Goal: Task Accomplishment & Management: Use online tool/utility

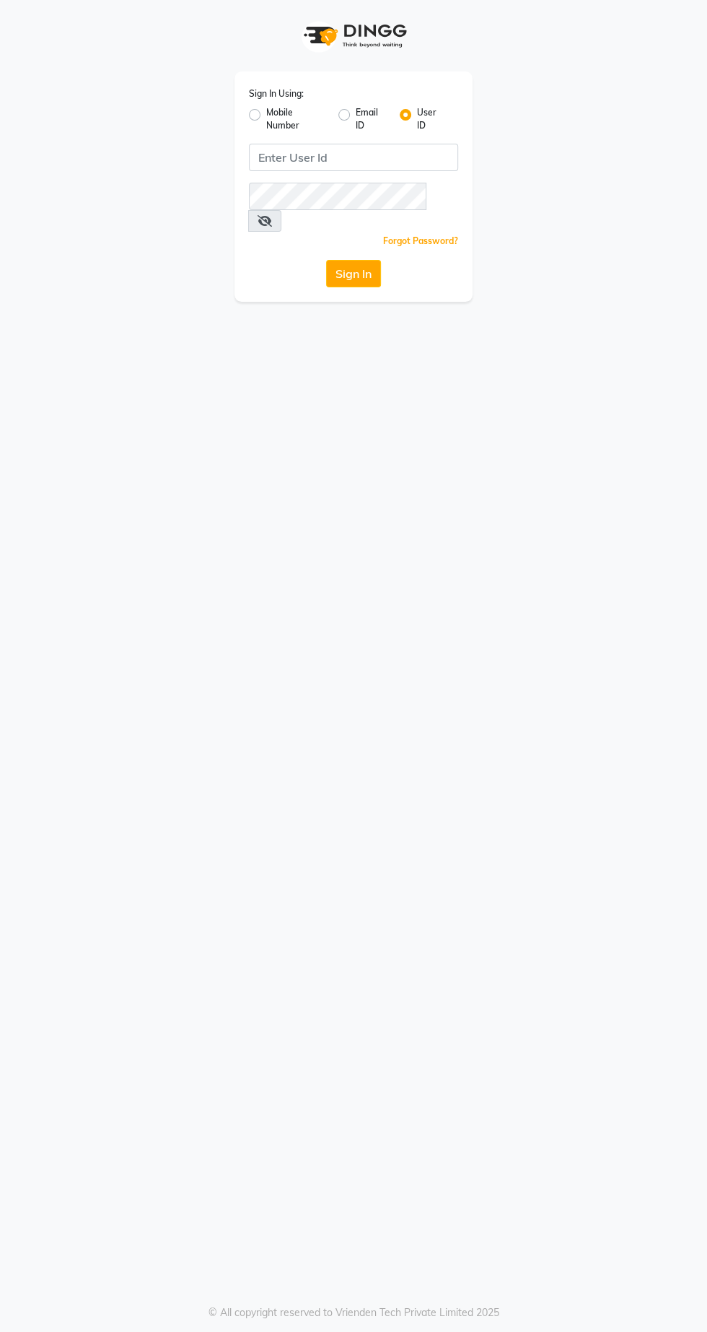
click at [4, 346] on div "Sign In Using: Mobile Number Email ID User ID Remember me Forgot Password? Sign…" at bounding box center [353, 666] width 707 height 1332
click at [6, 323] on div "Sign In Using: Mobile Number Email ID User ID Remember me Forgot Password? Sign…" at bounding box center [353, 666] width 707 height 1332
click at [310, 150] on input "Username" at bounding box center [353, 157] width 209 height 27
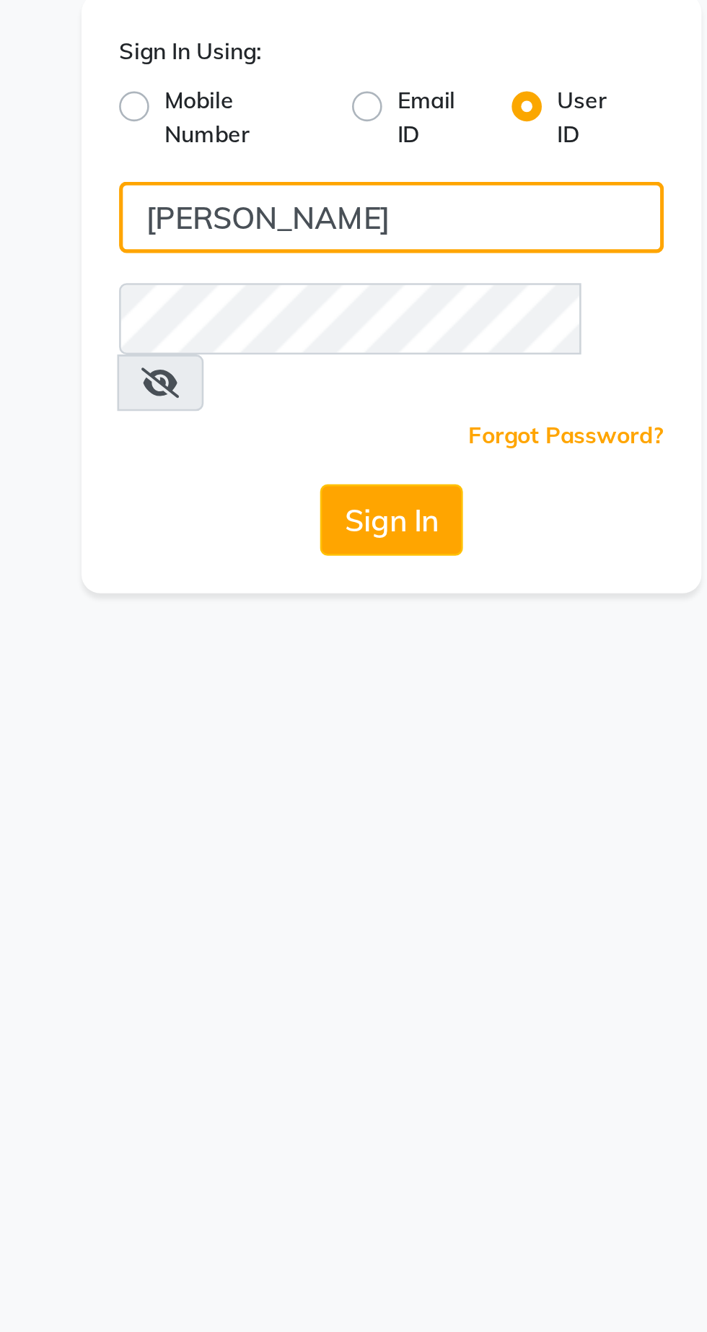
type input "[PERSON_NAME]"
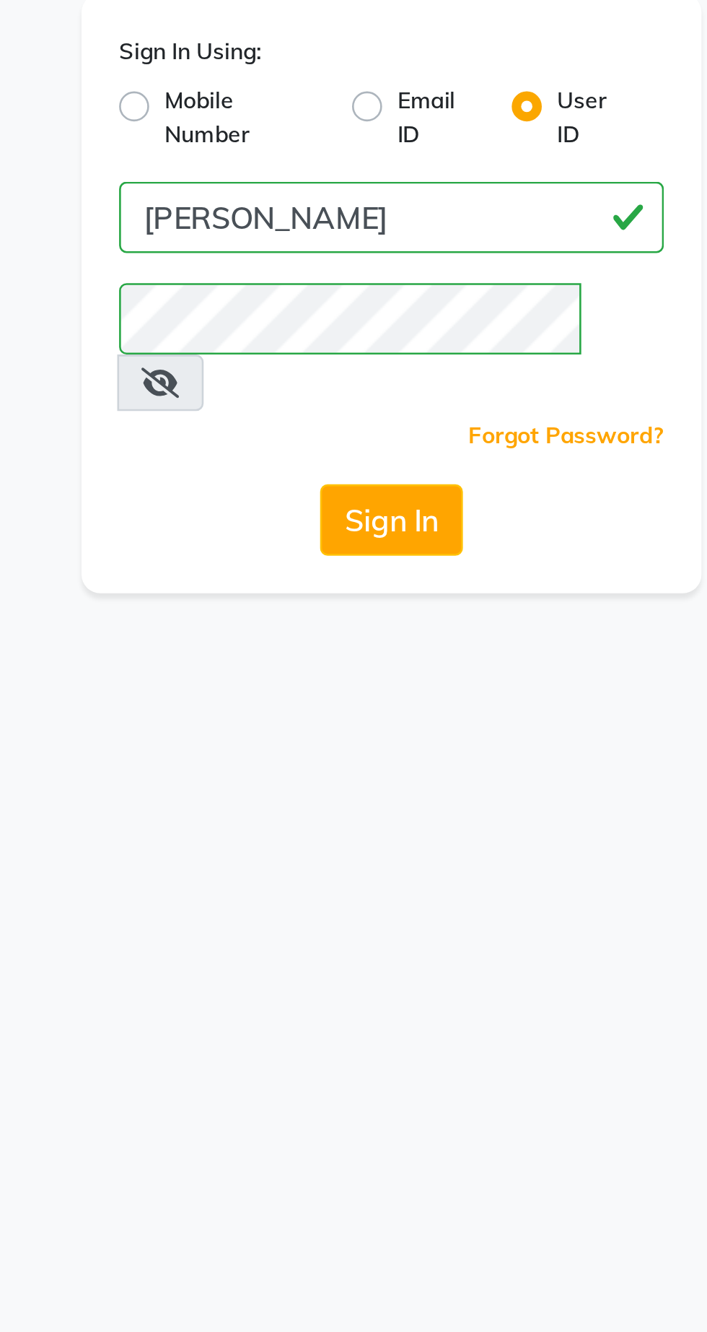
click at [337, 260] on button "Sign In" at bounding box center [353, 273] width 55 height 27
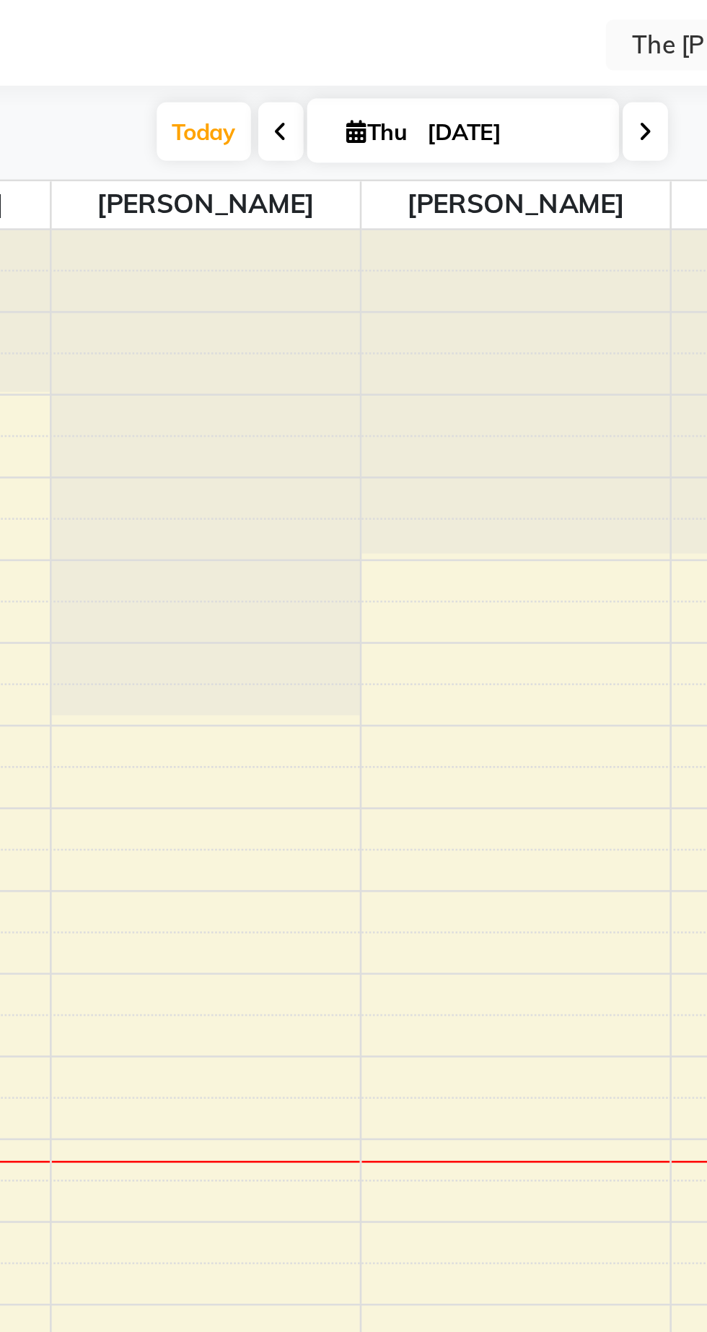
select select "en"
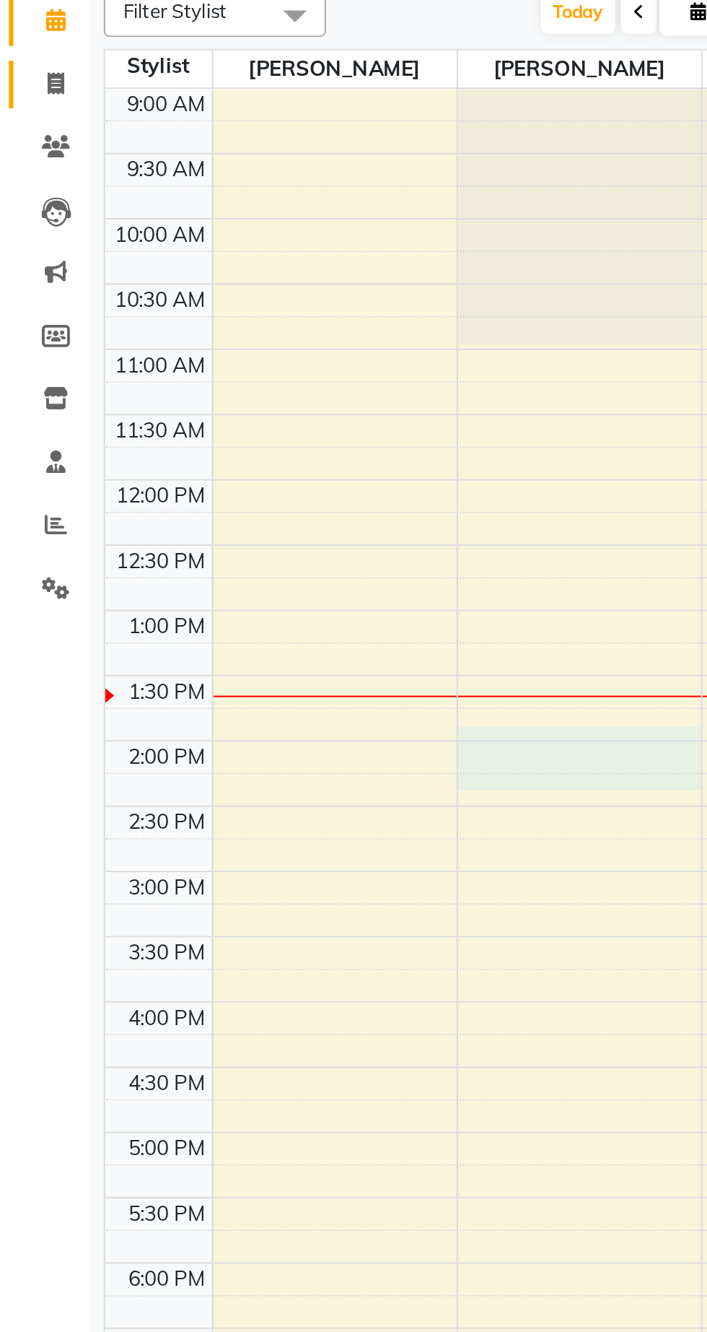
click at [36, 168] on link "Invoice" at bounding box center [21, 161] width 35 height 24
select select "service"
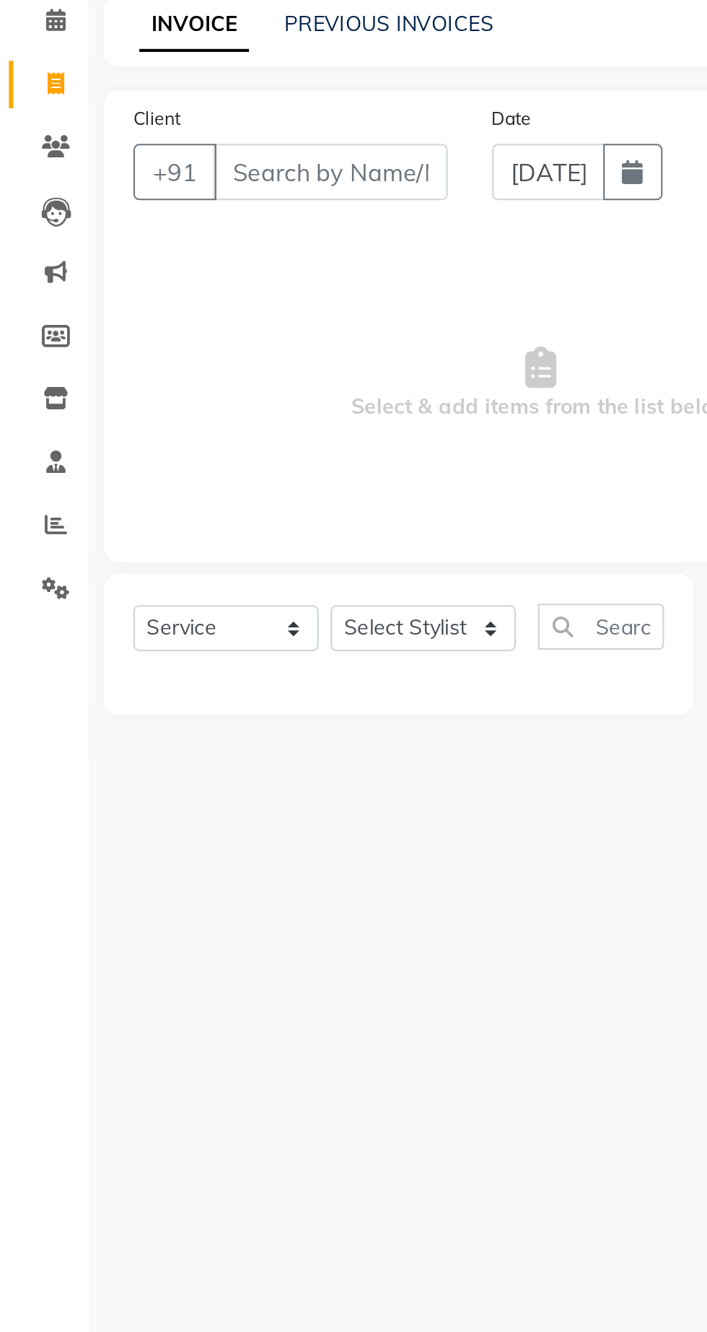
select select "7307"
type input "1247"
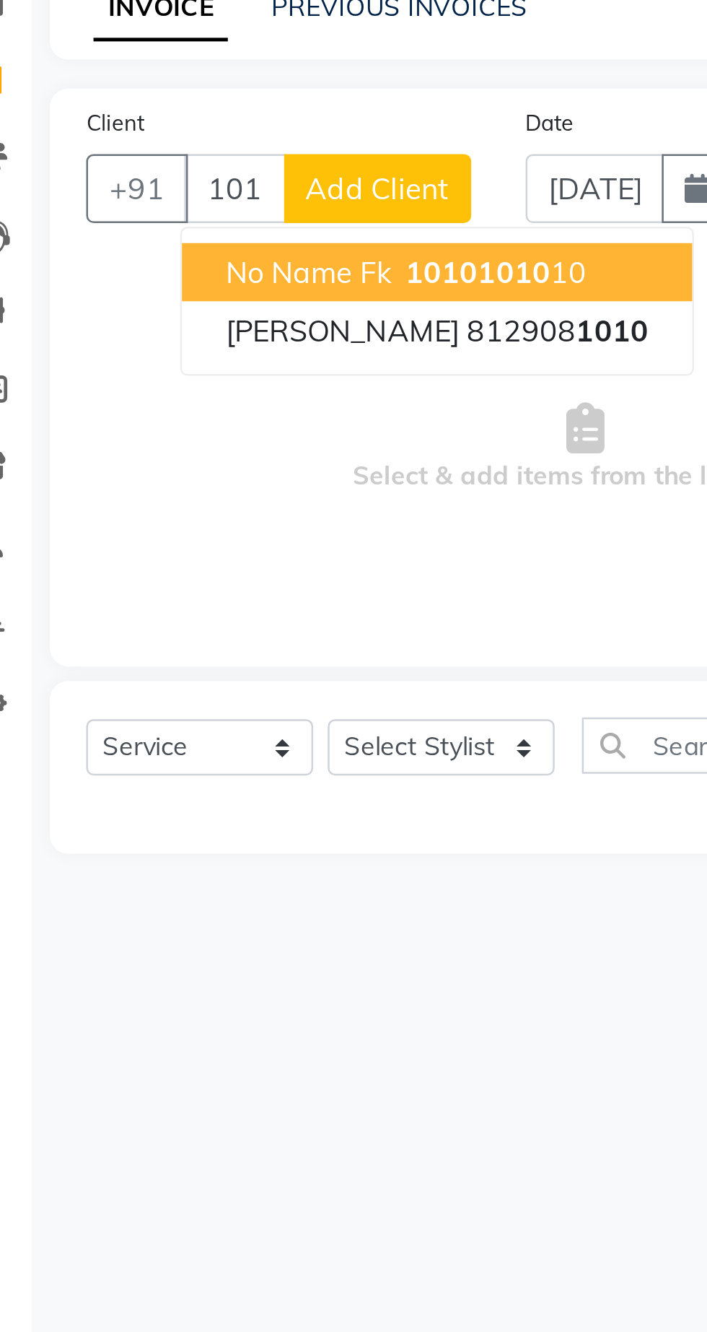
click at [128, 243] on button "No Name Fk 1010 1010 10" at bounding box center [204, 235] width 203 height 23
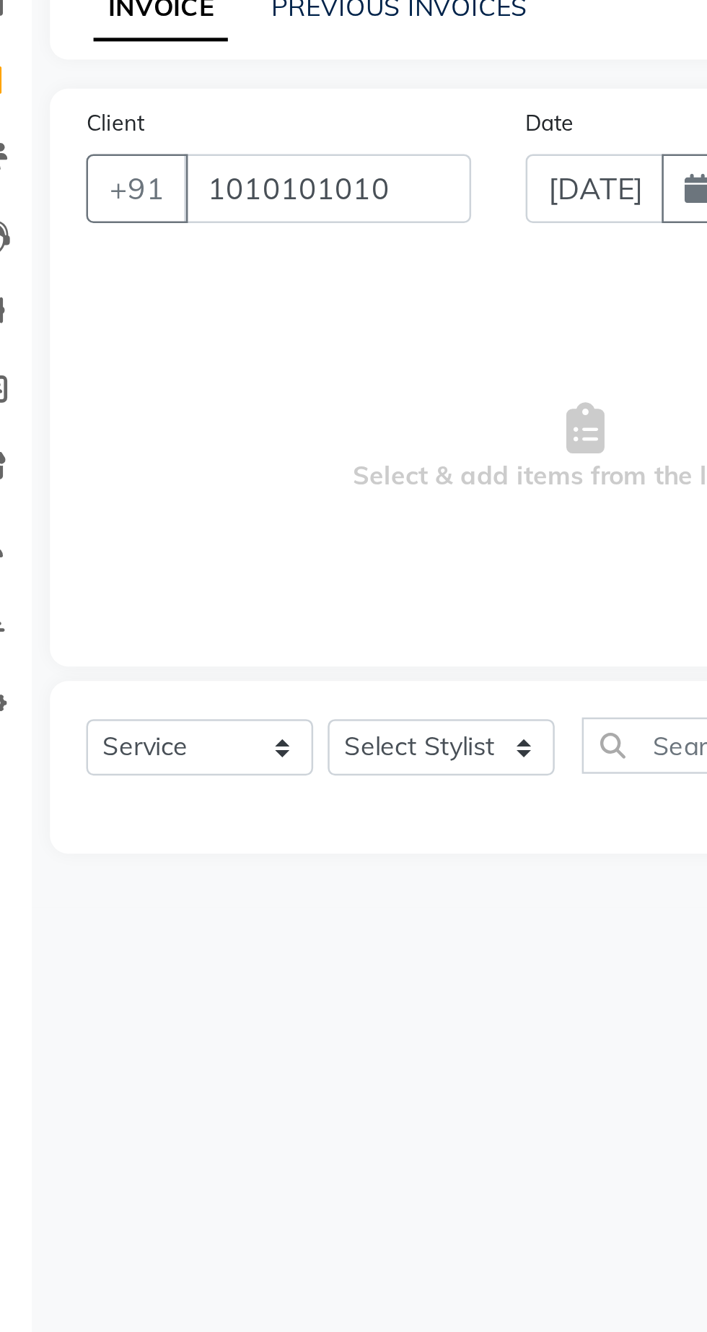
type input "1010101010"
click at [194, 428] on select "Select Stylist Abhishek [PERSON_NAME] [PERSON_NAME] [PERSON_NAME] Sameer [PERSO…" at bounding box center [206, 425] width 90 height 22
select select "62666"
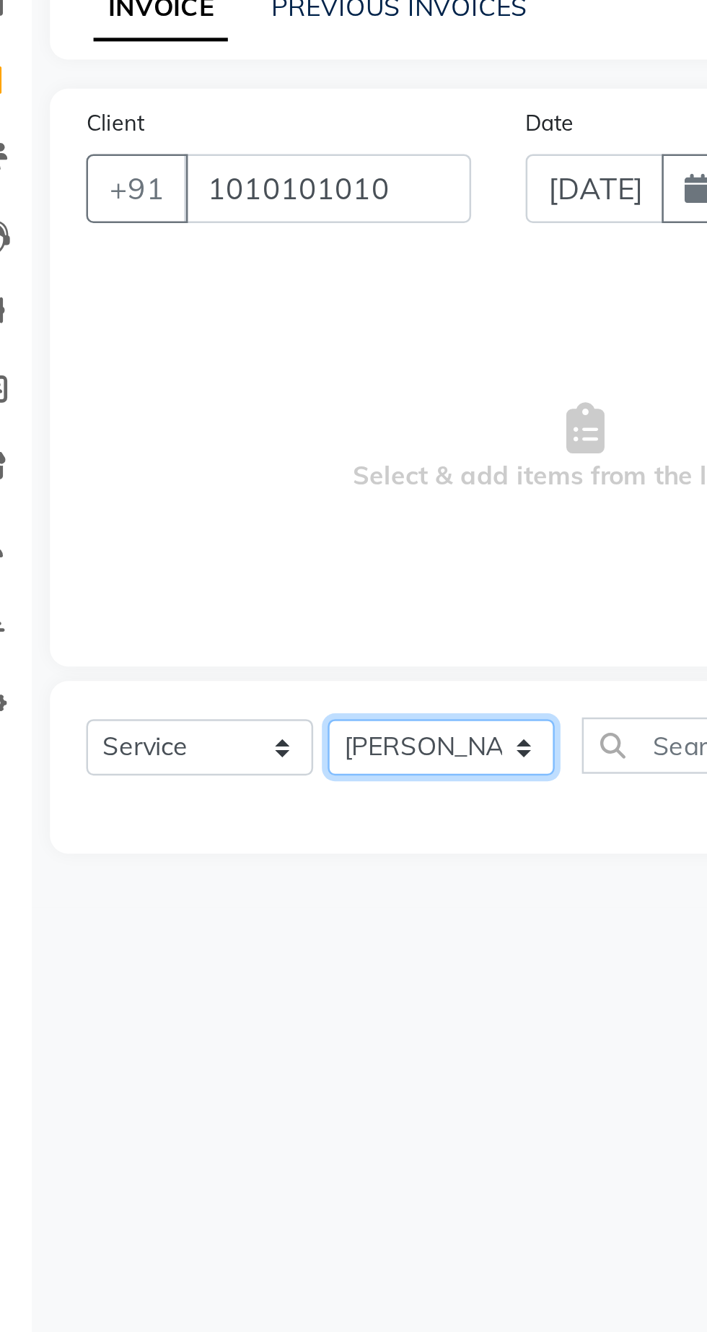
click at [161, 414] on select "Select Stylist Abhishek [PERSON_NAME] [PERSON_NAME] [PERSON_NAME] Sameer [PERSO…" at bounding box center [206, 425] width 90 height 22
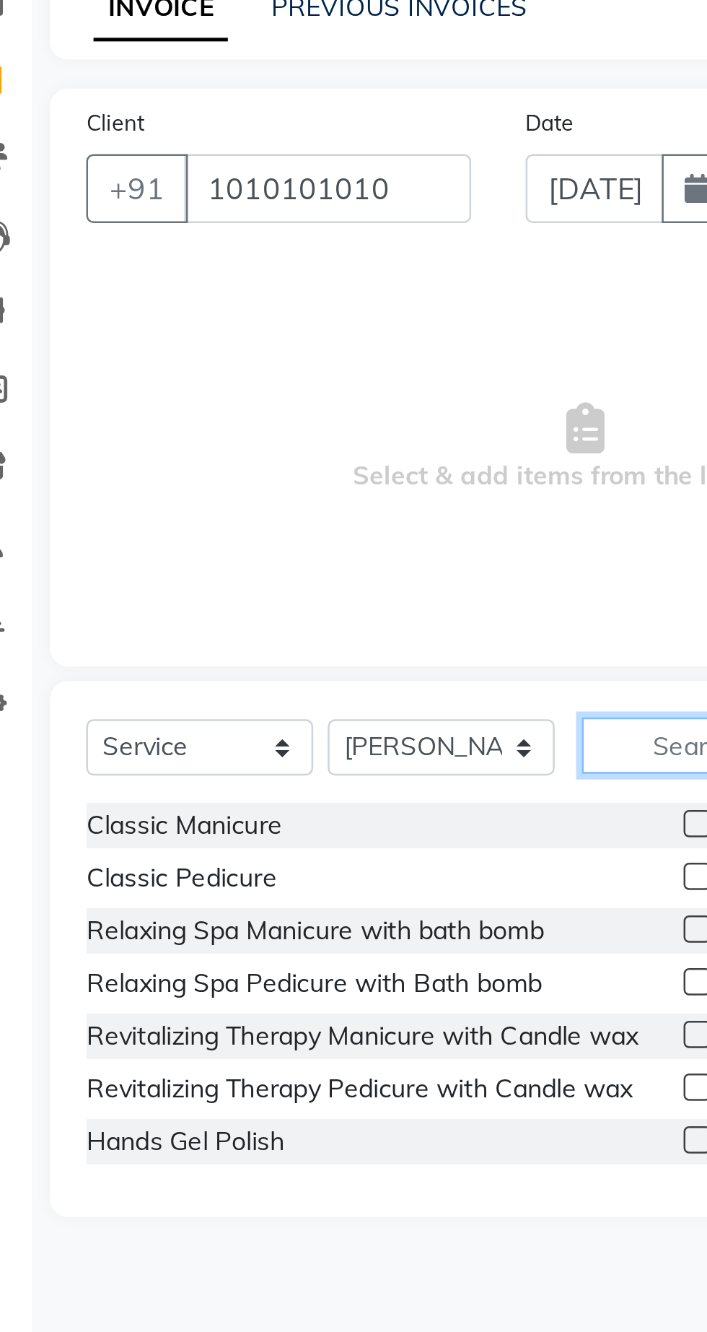
click at [292, 427] on input "text" at bounding box center [292, 424] width 61 height 22
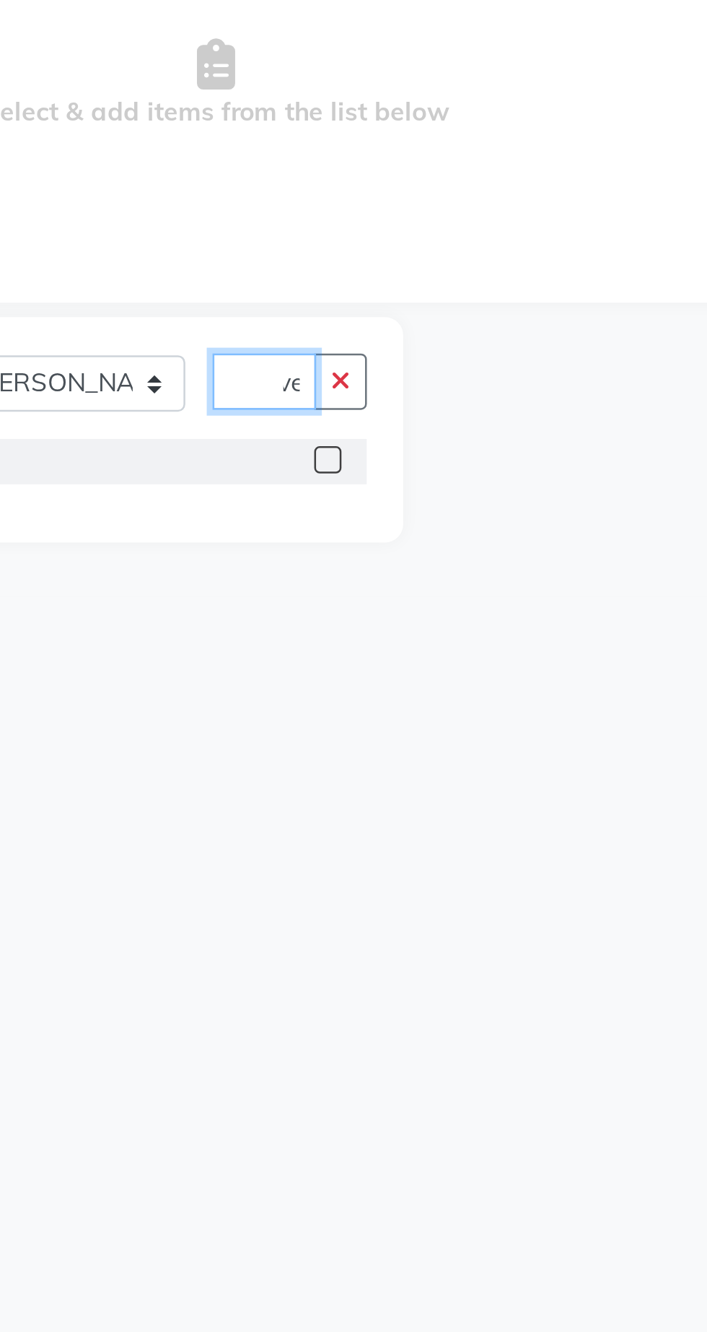
scroll to position [0, 23]
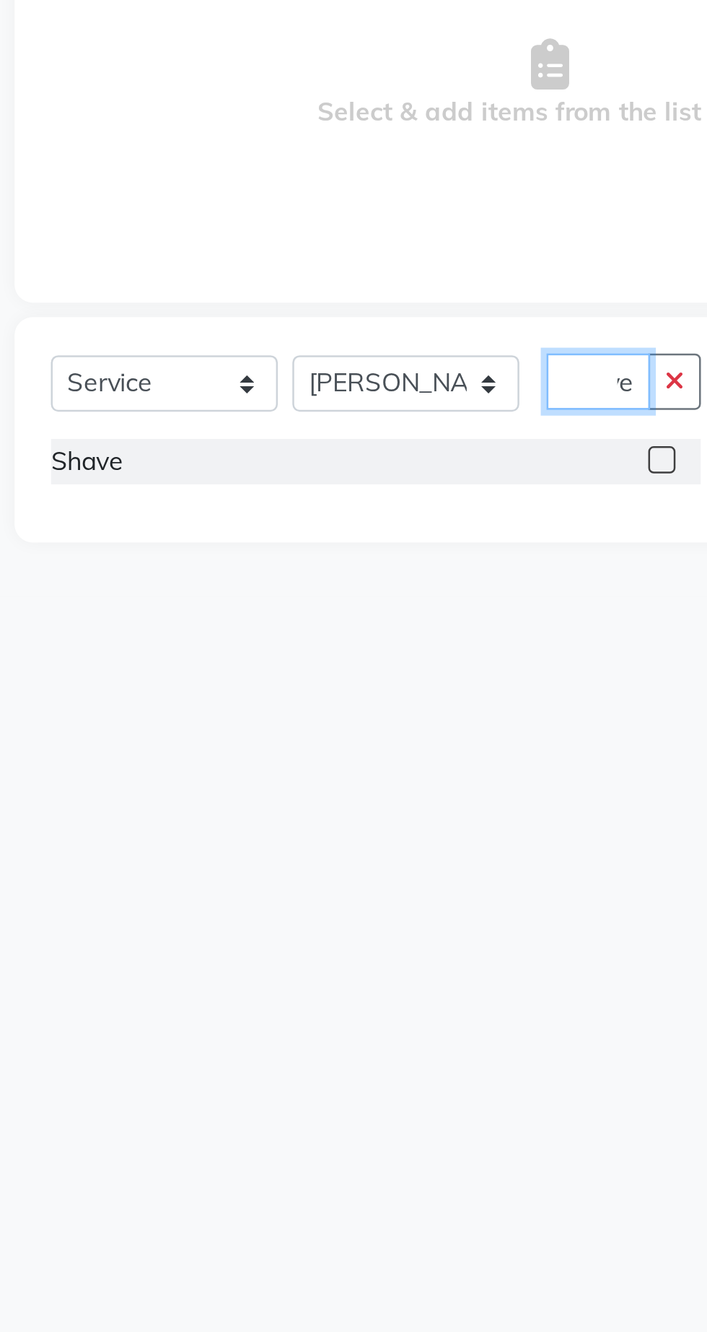
type input "Shave"
click at [308, 458] on label at bounding box center [307, 455] width 11 height 11
click at [308, 458] on input "checkbox" at bounding box center [306, 455] width 9 height 9
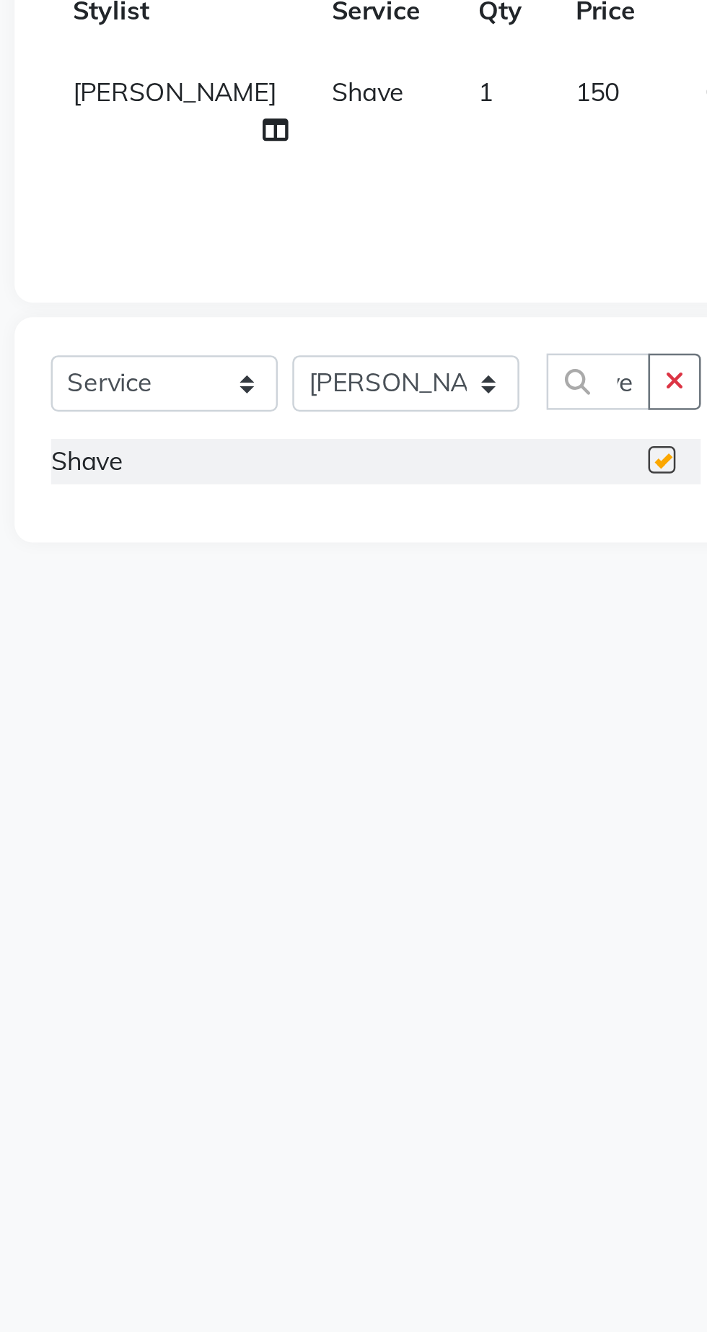
scroll to position [0, 0]
checkbox input "false"
click at [48, 533] on div "Select Service Product Membership Package Voucher Prepaid Gift Card Select Styl…" at bounding box center [189, 513] width 298 height 230
click at [306, 425] on button "button" at bounding box center [312, 424] width 21 height 22
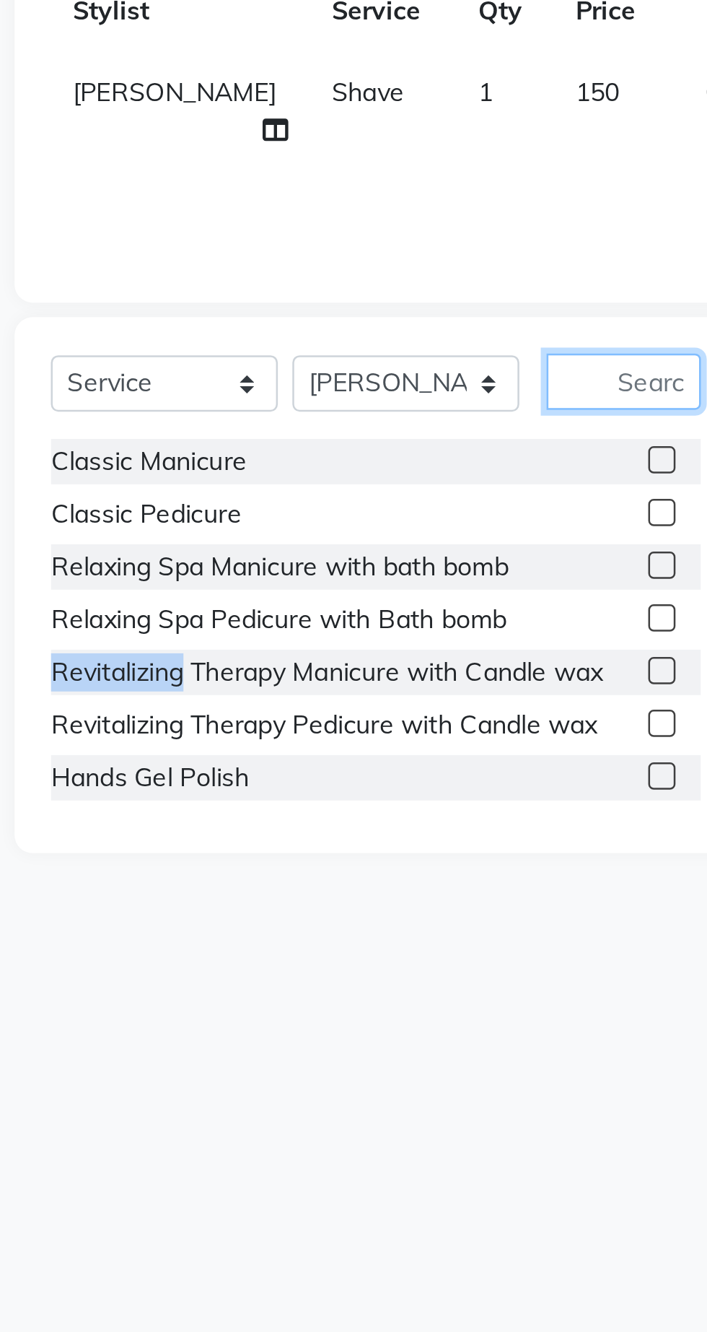
click at [292, 428] on input "text" at bounding box center [292, 424] width 61 height 22
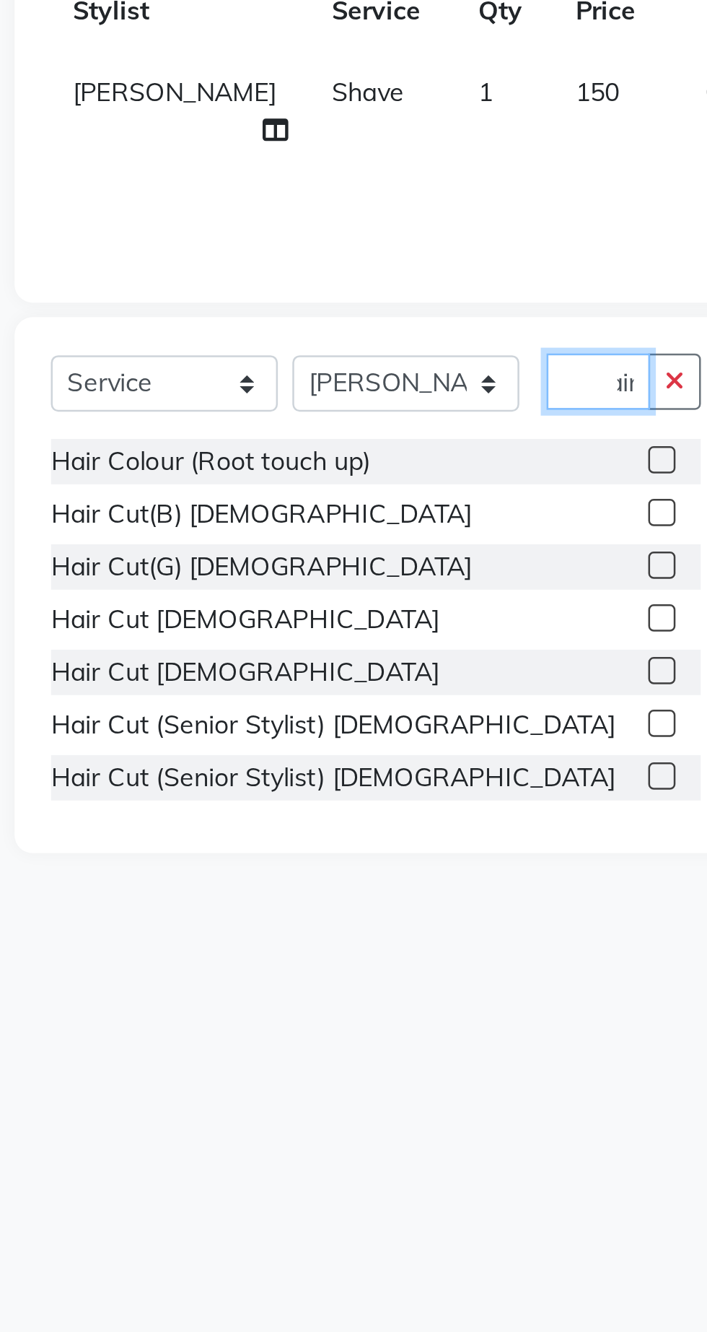
scroll to position [0, 14]
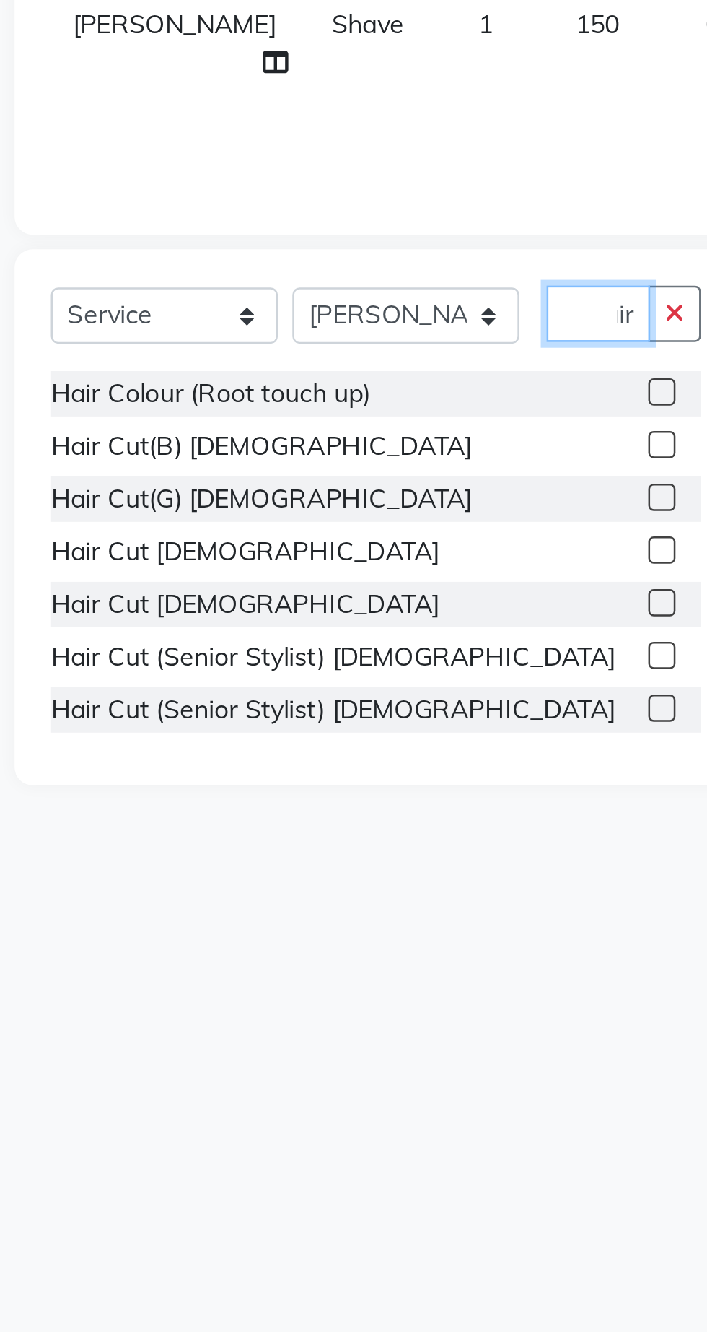
type input "Hair"
click at [306, 518] on label at bounding box center [307, 518] width 11 height 11
click at [306, 518] on input "checkbox" at bounding box center [306, 518] width 9 height 9
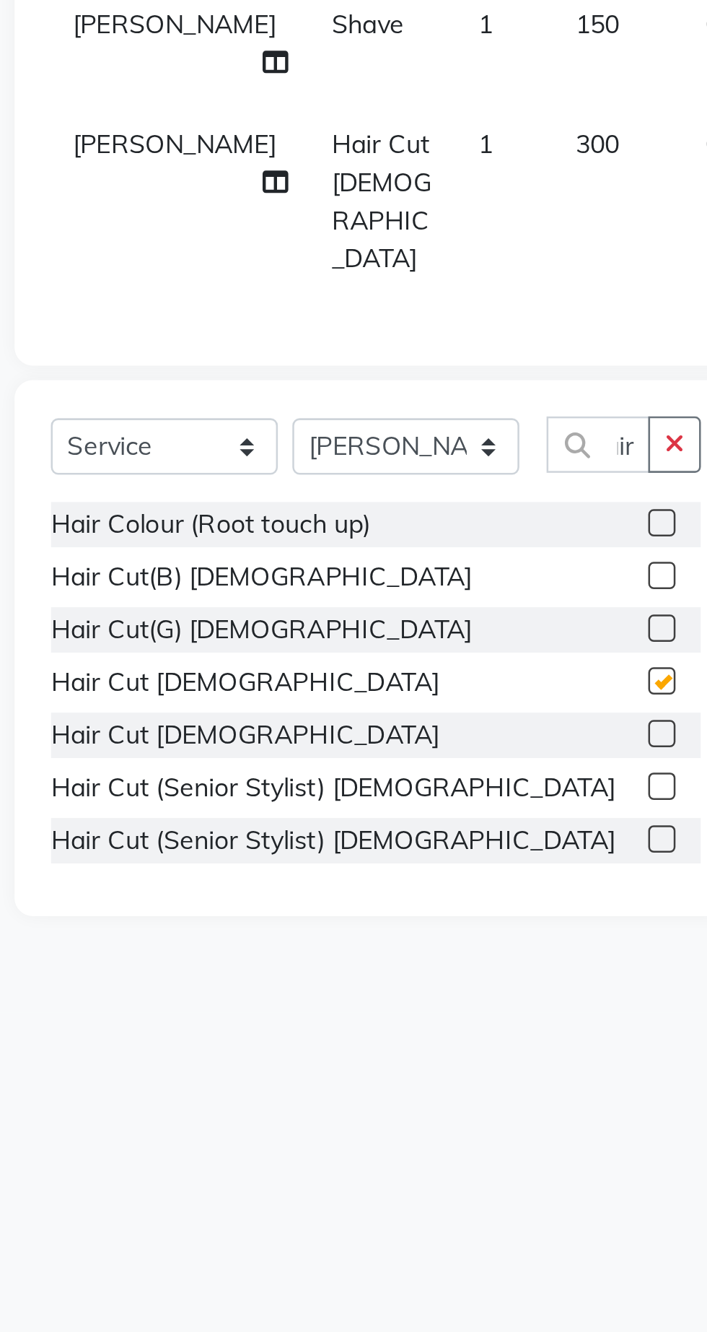
scroll to position [0, 0]
checkbox input "false"
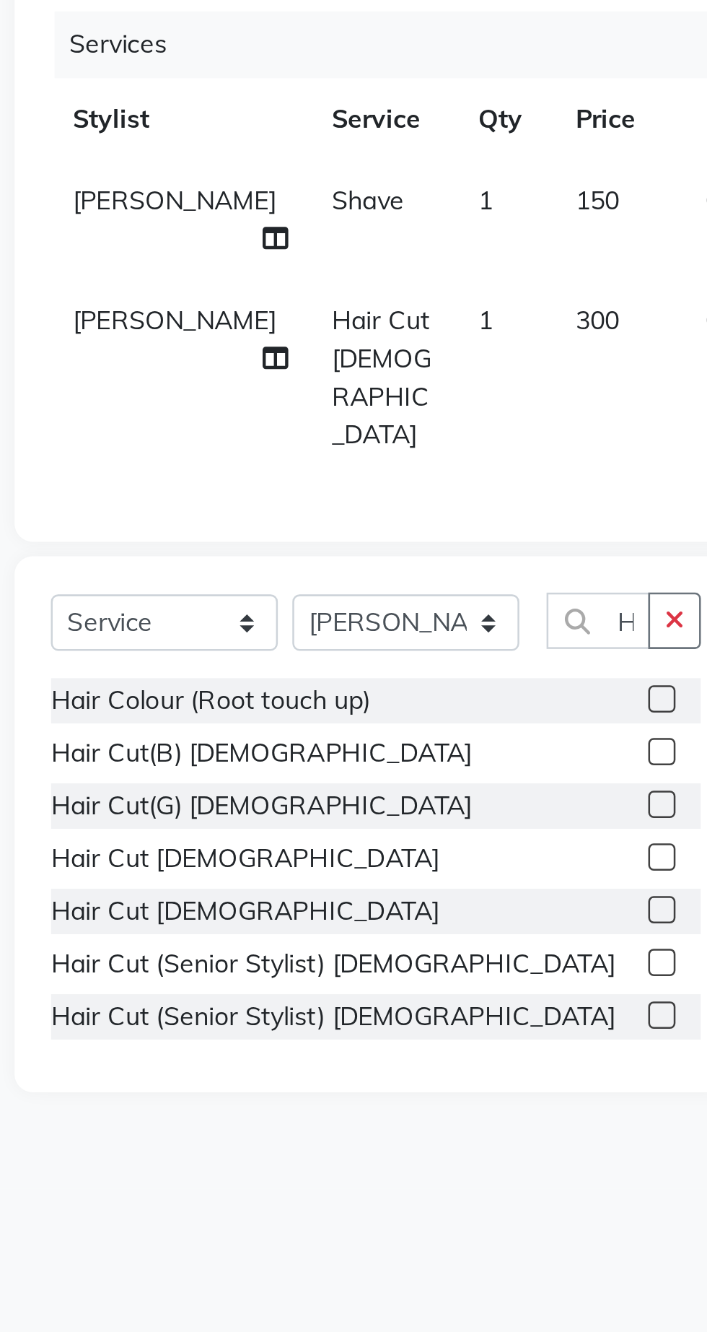
click at [268, 362] on td "300" at bounding box center [291, 380] width 52 height 78
select select "62666"
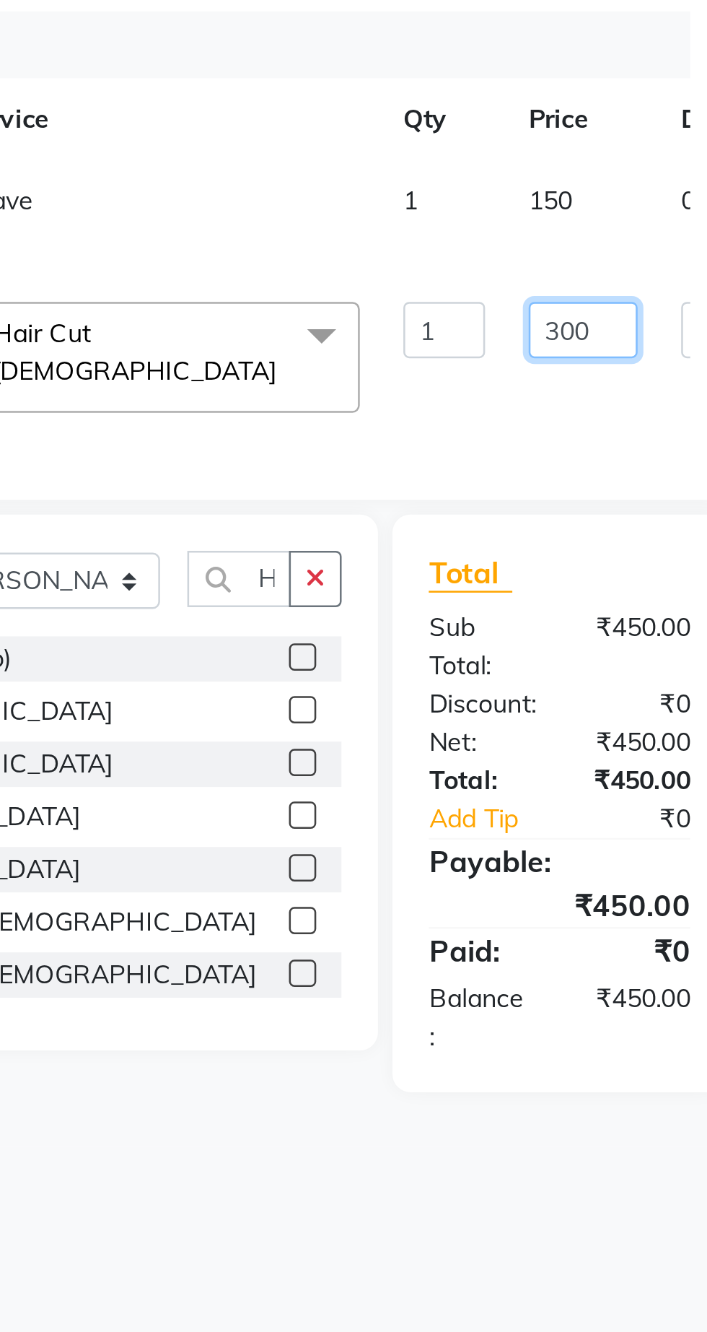
click at [398, 370] on input "300" at bounding box center [419, 360] width 43 height 22
type input "3"
type input "250"
click at [367, 306] on tr "[PERSON_NAME] Shave 1 150 0 F | 0 % 150" at bounding box center [368, 317] width 607 height 48
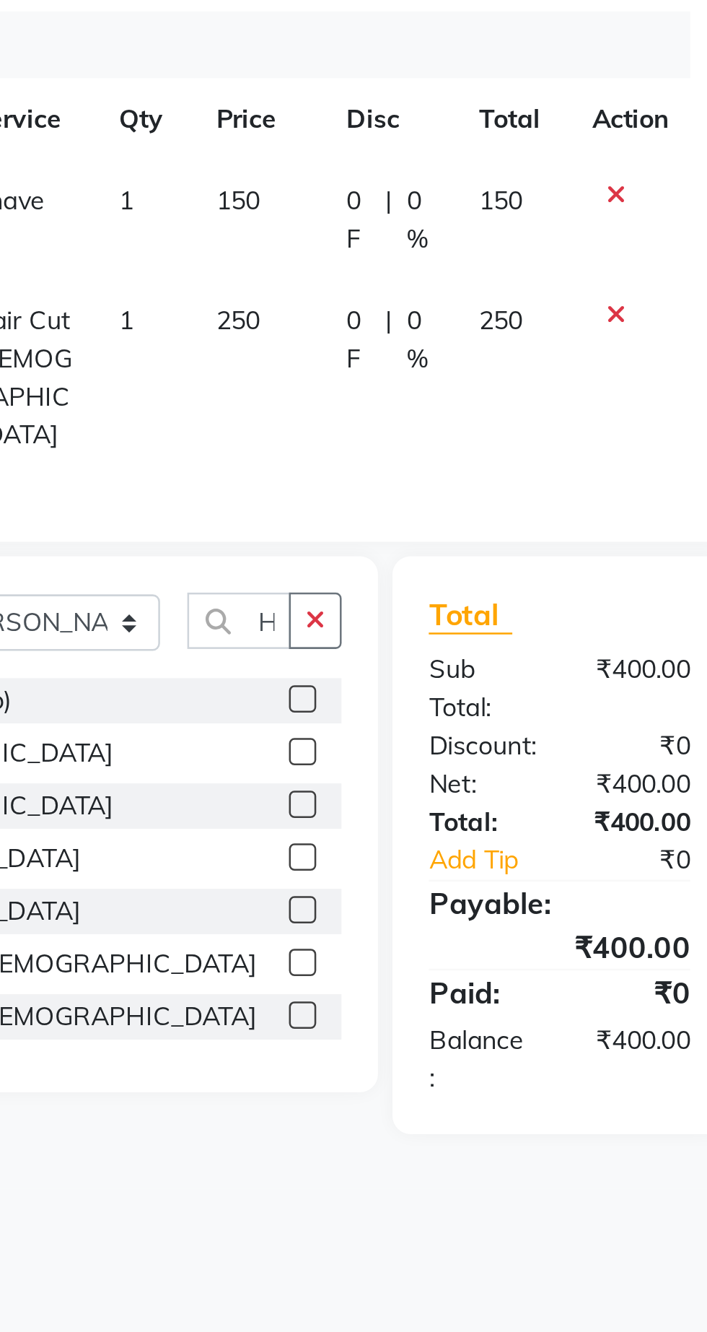
click at [387, 326] on td "150" at bounding box center [392, 317] width 45 height 48
select select "62666"
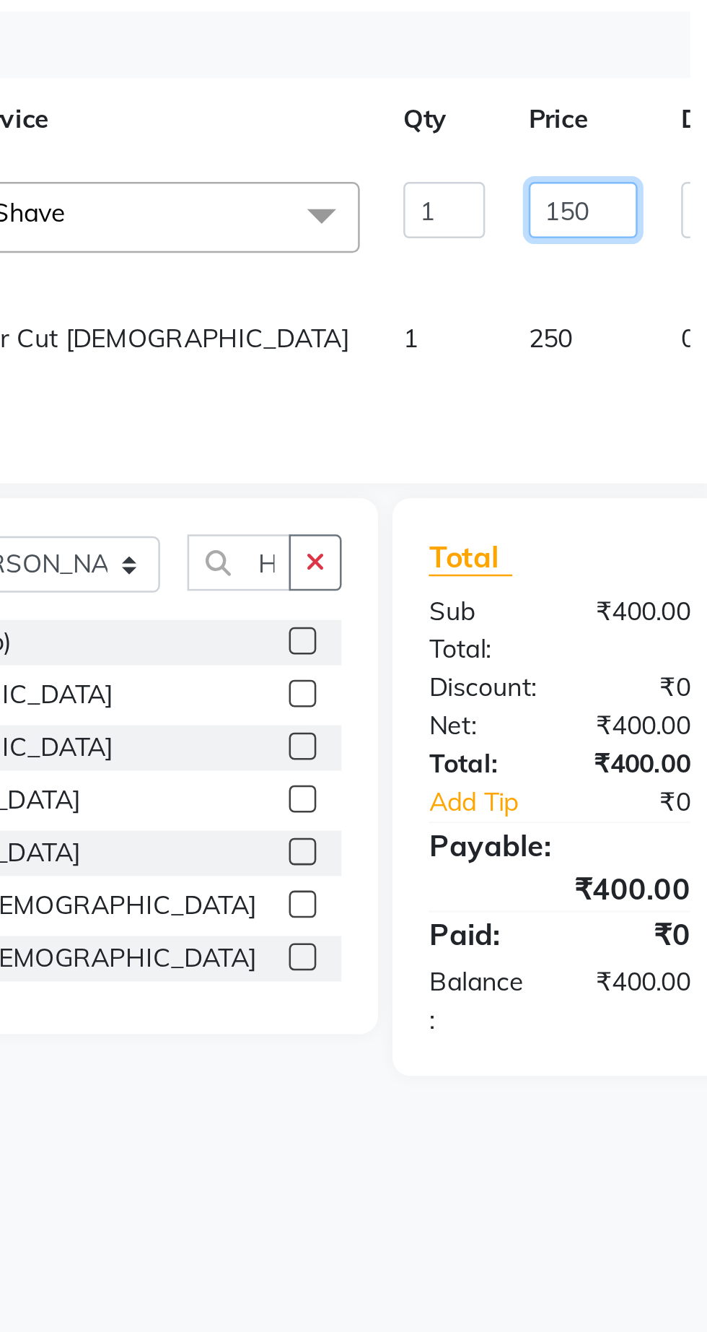
click at [398, 318] on input "150" at bounding box center [419, 313] width 43 height 22
type input "100"
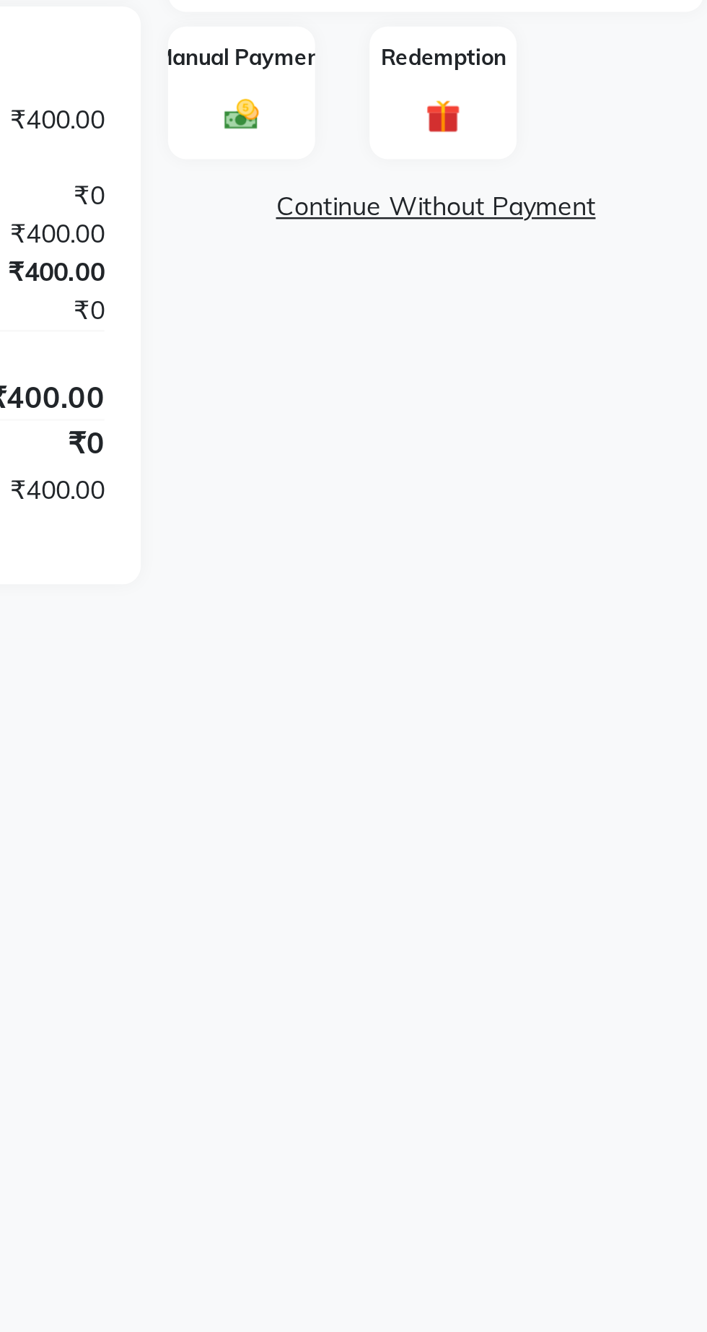
click at [511, 479] on div "Manual Payment" at bounding box center [516, 461] width 58 height 53
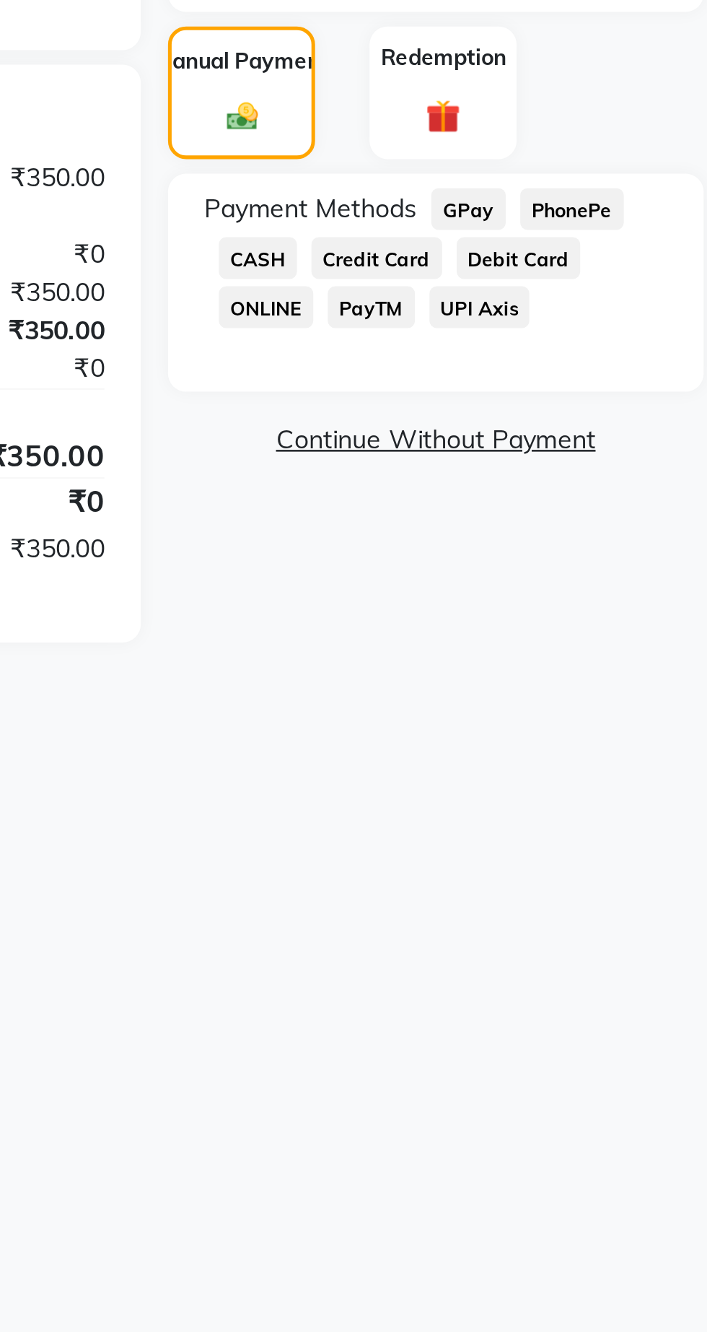
click at [526, 524] on span "CASH" at bounding box center [522, 527] width 31 height 17
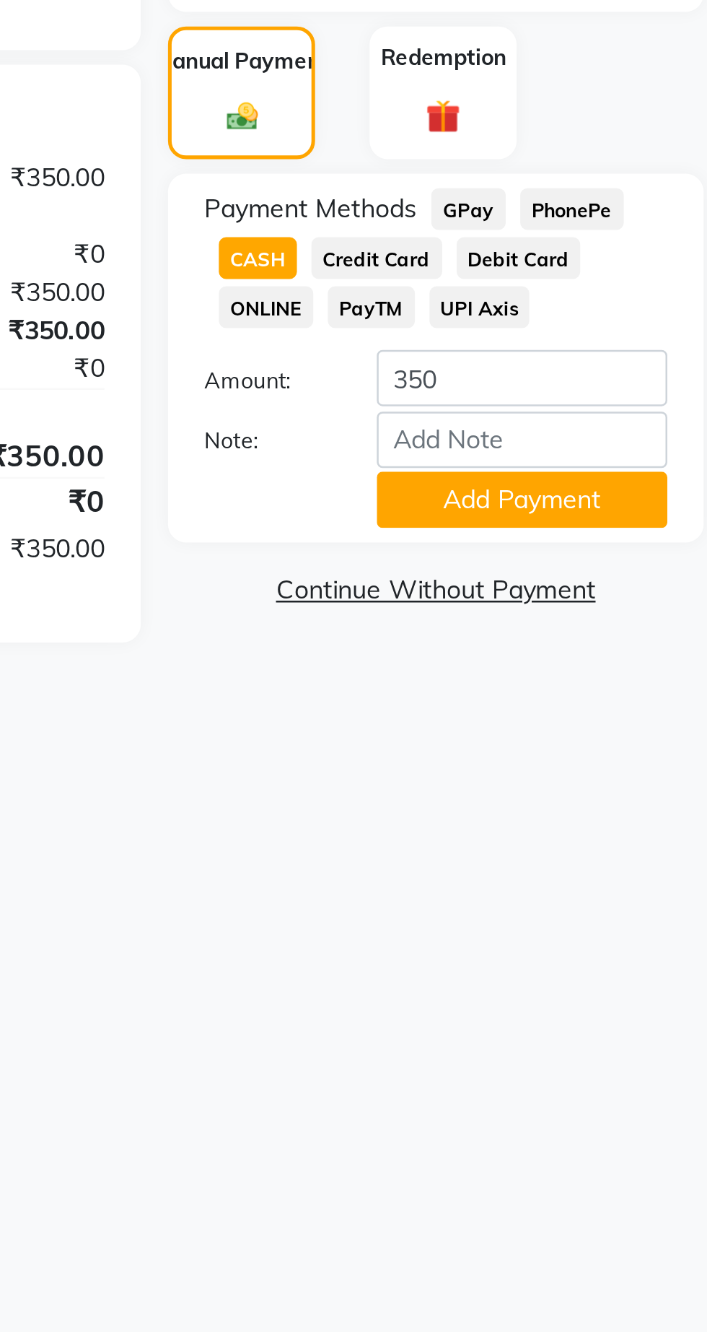
click at [599, 630] on button "Add Payment" at bounding box center [627, 623] width 115 height 22
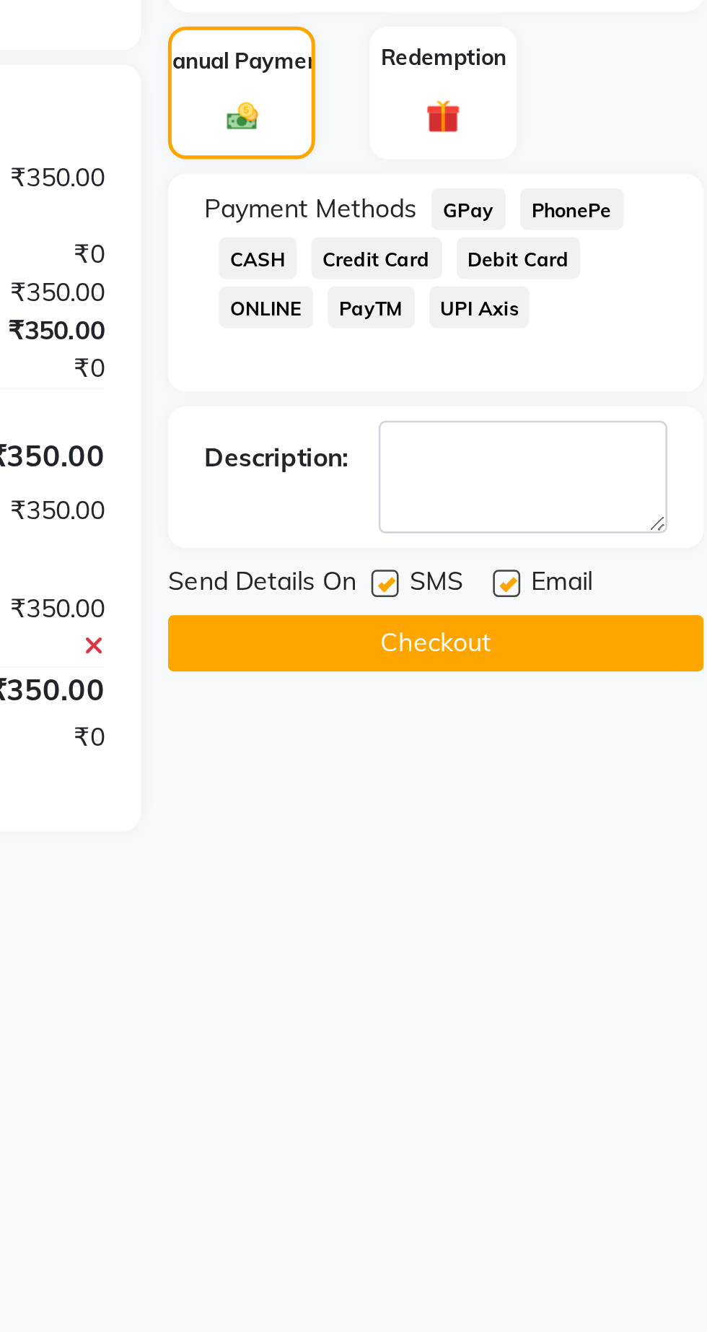
click at [538, 686] on button "Checkout" at bounding box center [593, 680] width 213 height 22
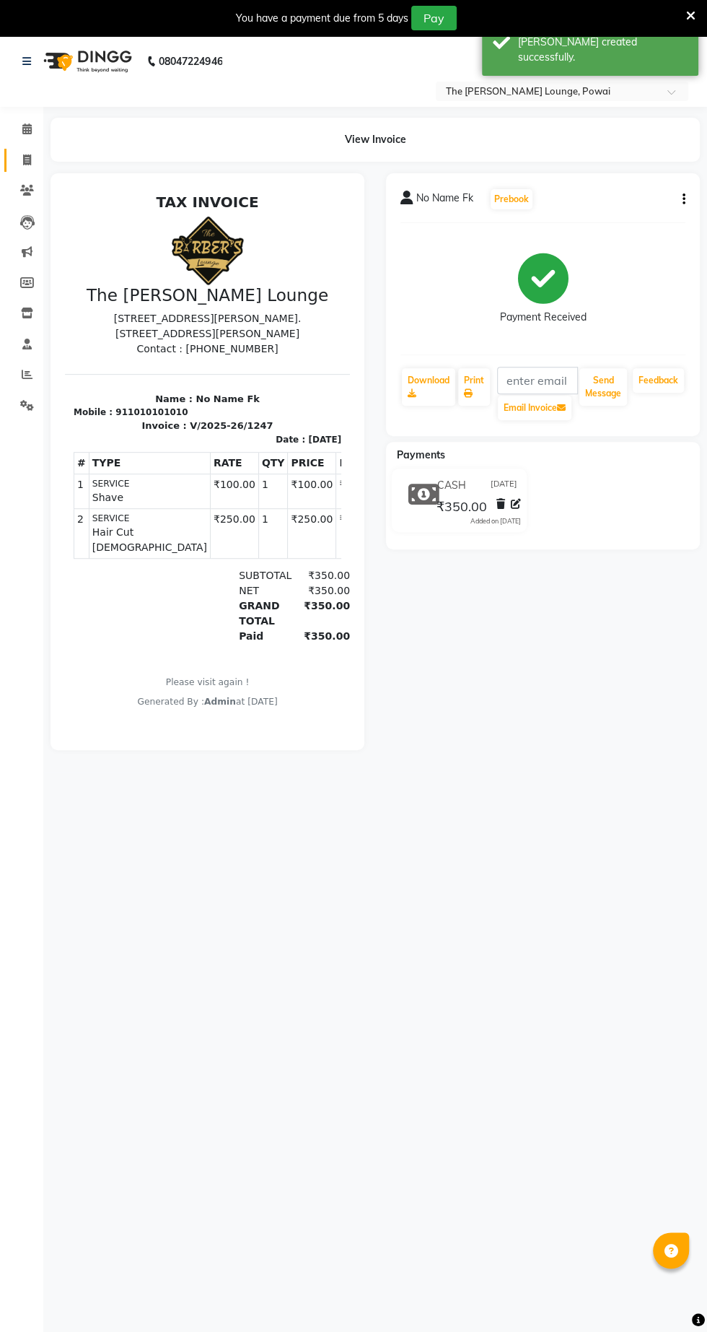
click at [28, 167] on span at bounding box center [26, 160] width 25 height 17
select select "service"
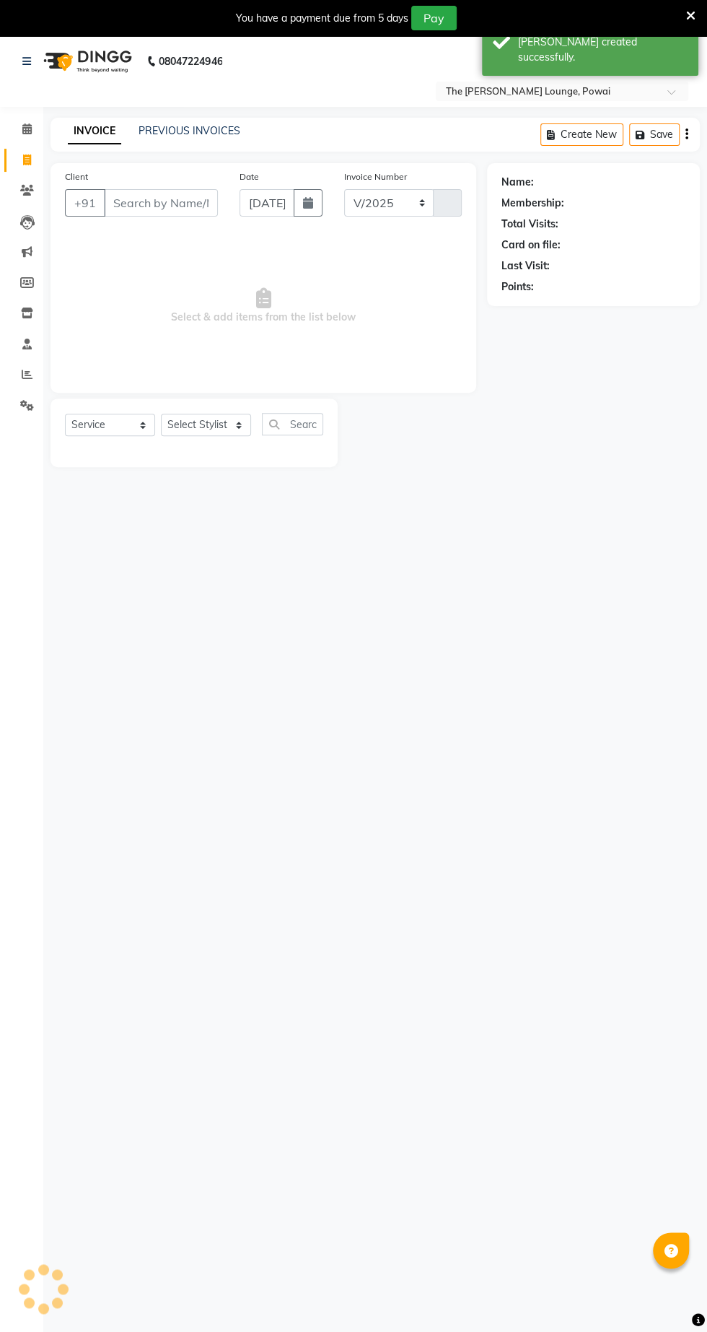
select select "7307"
type input "1248"
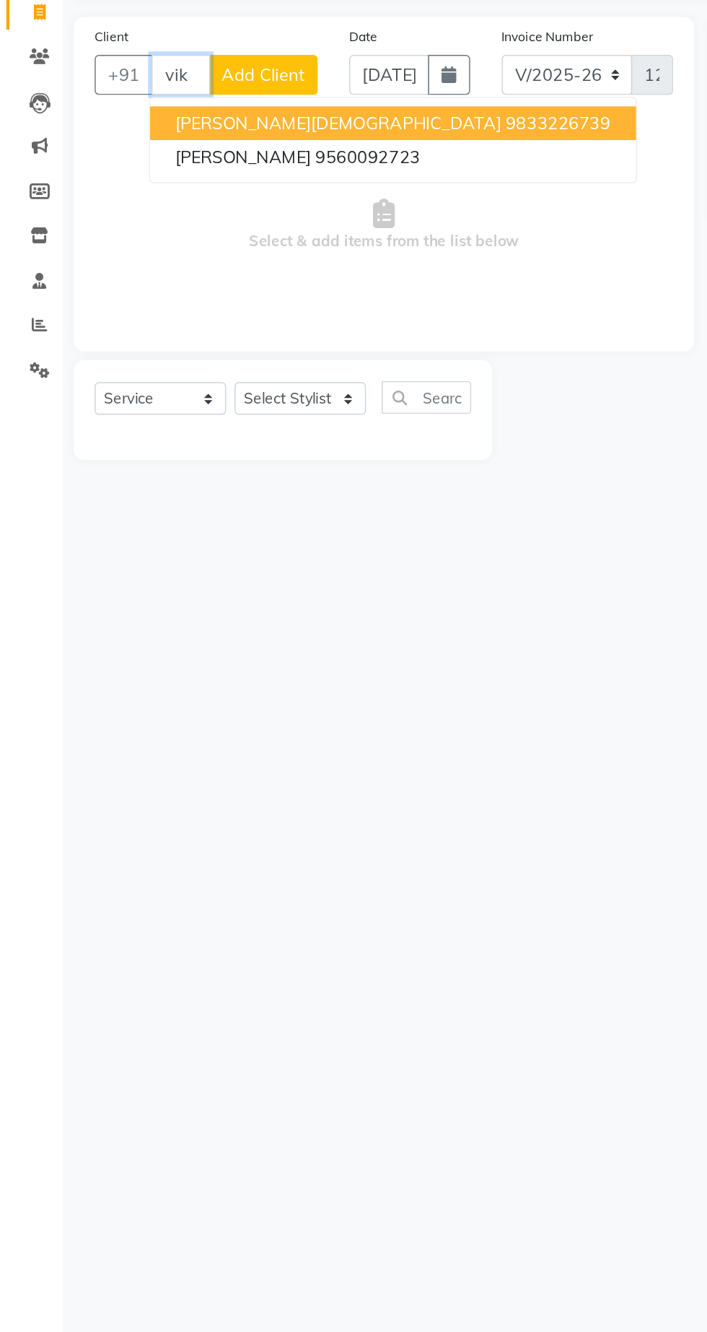
click at [141, 263] on span "[PERSON_NAME]" at bounding box center [167, 258] width 93 height 14
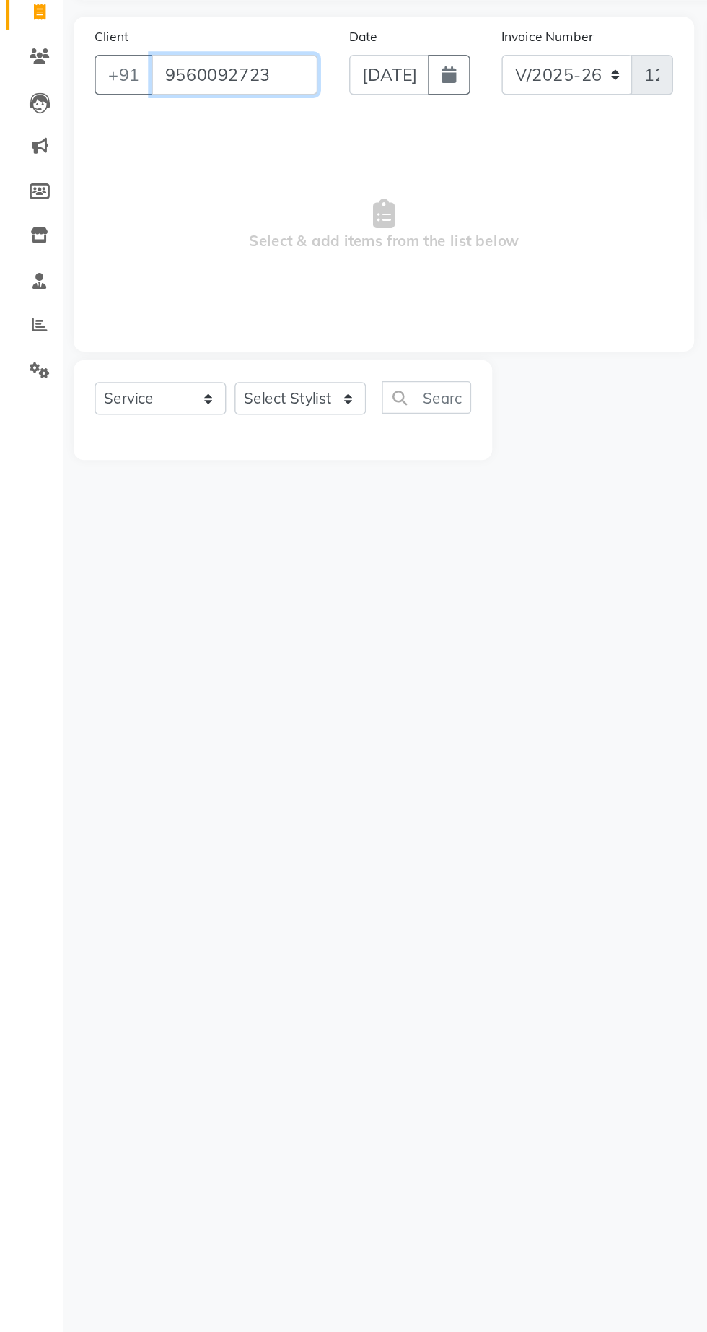
type input "9560092723"
click at [191, 424] on select "Select Stylist Abhishek [PERSON_NAME] [PERSON_NAME] [PERSON_NAME] Sameer [PERSO…" at bounding box center [206, 424] width 90 height 22
select select "62666"
click at [161, 413] on select "Select Stylist Abhishek [PERSON_NAME] [PERSON_NAME] [PERSON_NAME] Sameer [PERSO…" at bounding box center [206, 424] width 90 height 22
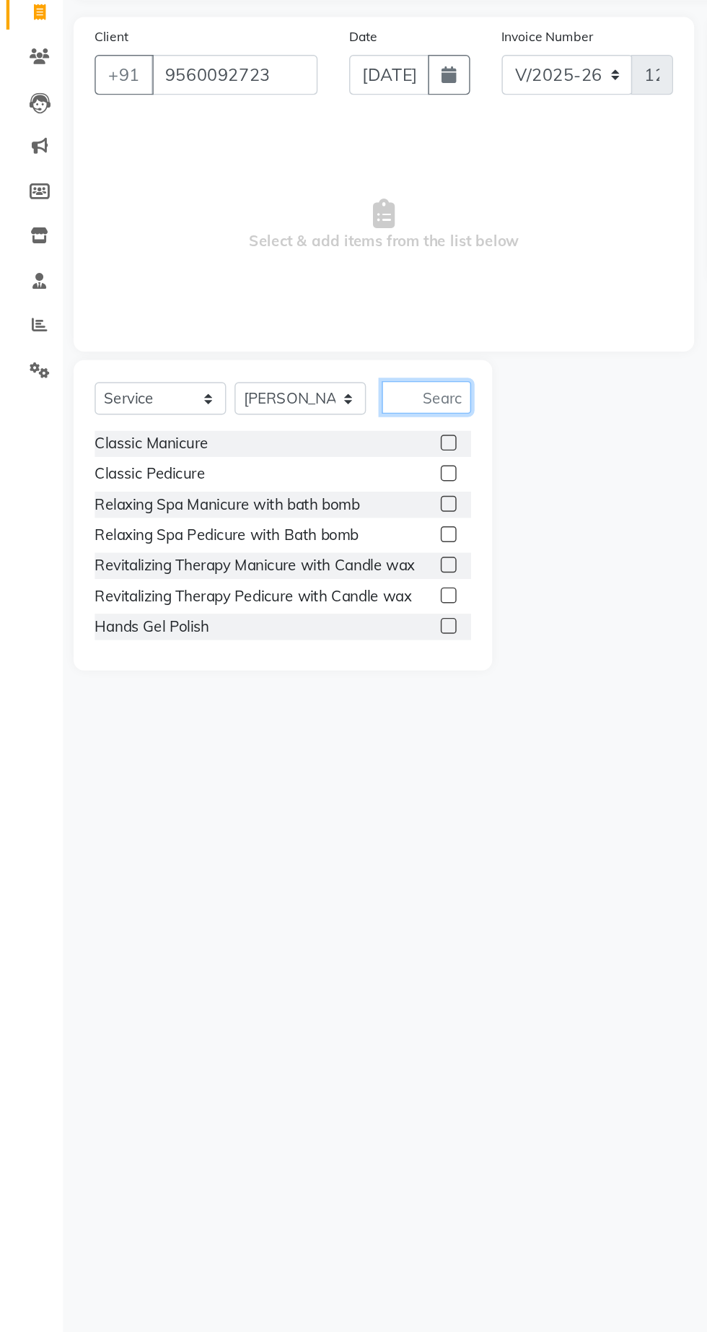
click at [300, 422] on input "text" at bounding box center [292, 423] width 61 height 22
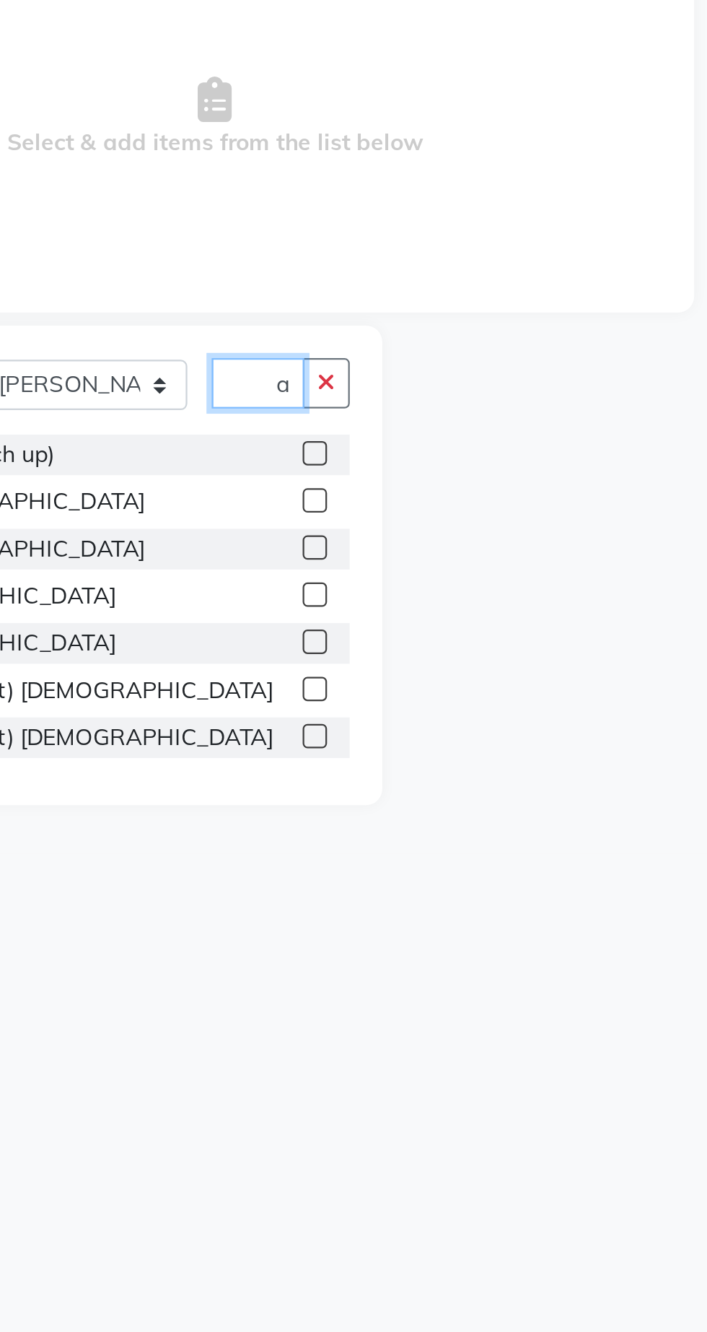
scroll to position [0, 11]
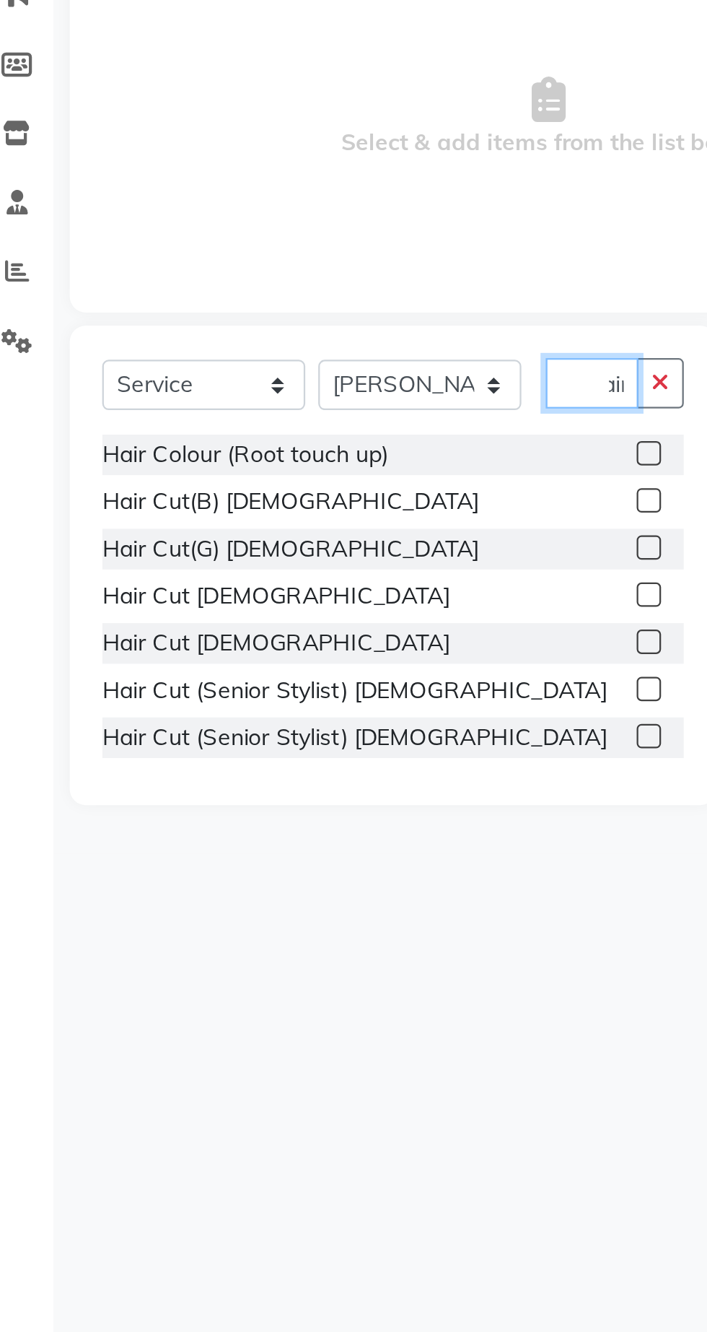
type input "Hair"
click at [309, 515] on label at bounding box center [307, 517] width 11 height 11
click at [309, 515] on input "checkbox" at bounding box center [306, 517] width 9 height 9
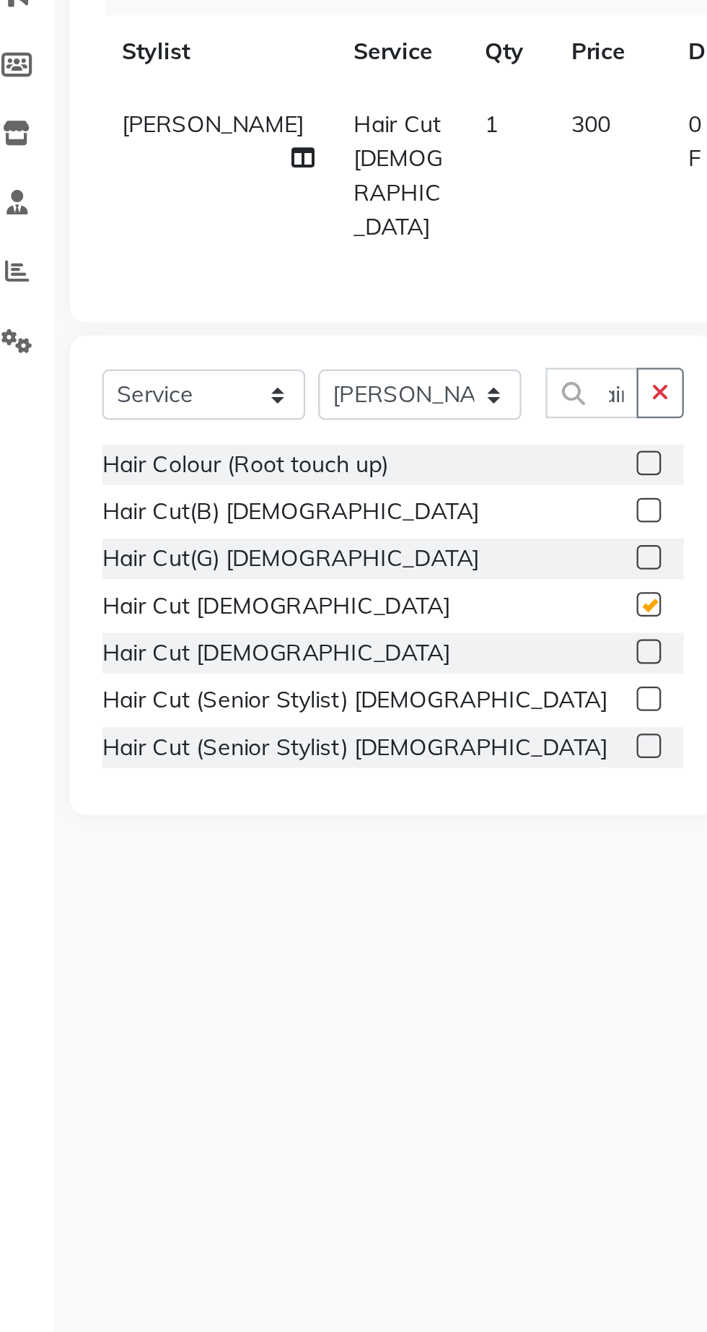
scroll to position [0, 0]
checkbox input "false"
click at [311, 427] on button "button" at bounding box center [312, 428] width 21 height 22
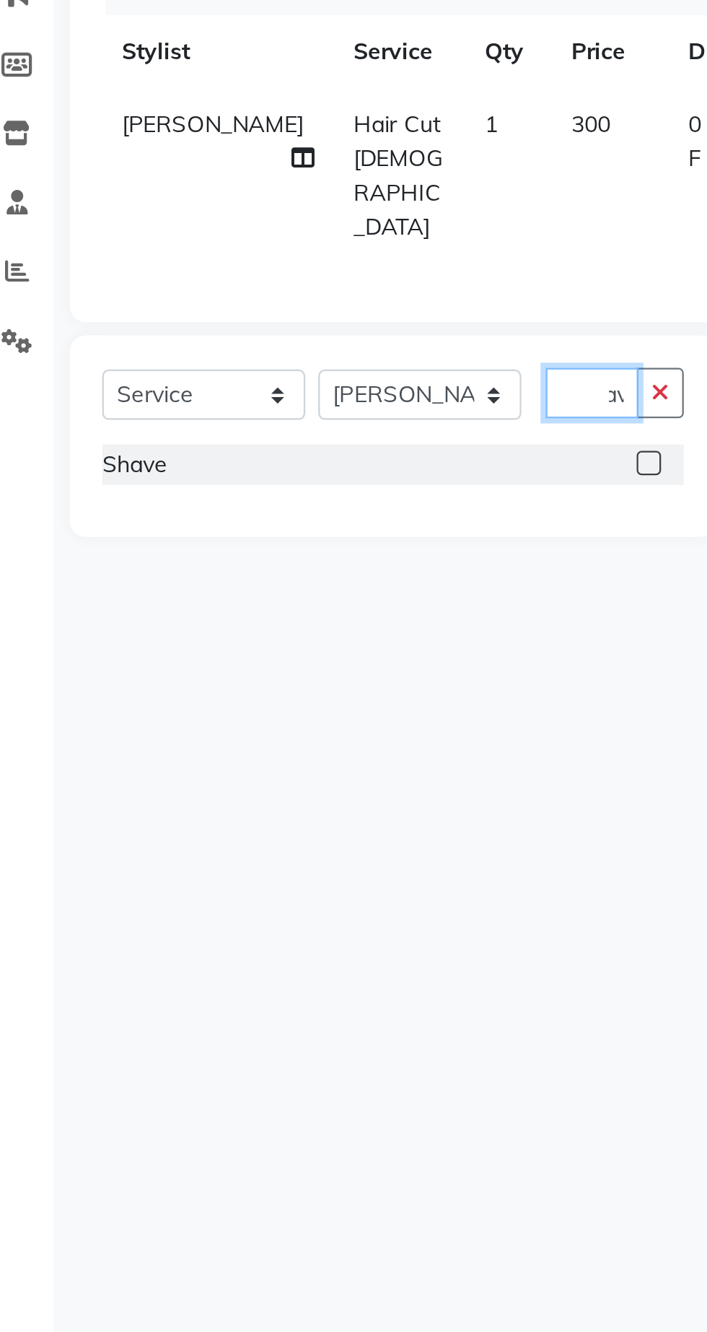
scroll to position [0, 20]
type input "Shave"
click at [306, 453] on label at bounding box center [307, 458] width 11 height 11
click at [306, 455] on input "checkbox" at bounding box center [306, 459] width 9 height 9
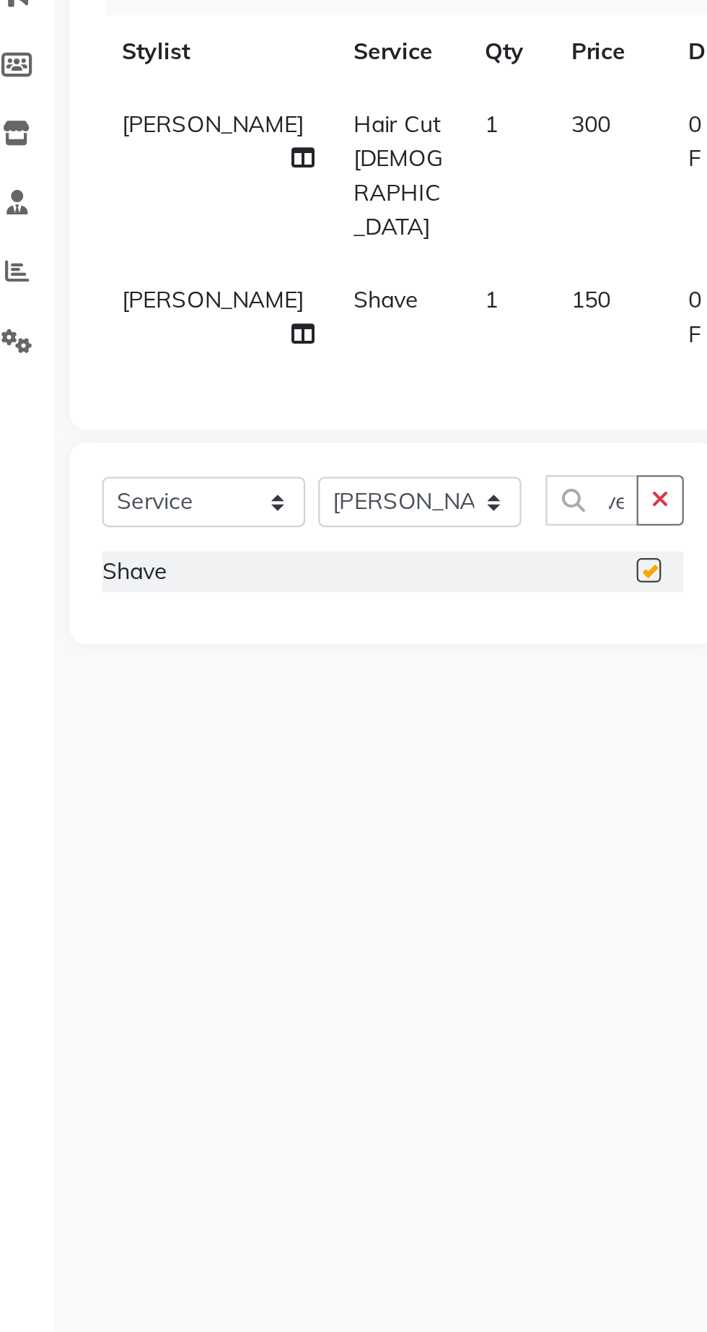
scroll to position [0, 0]
checkbox input "false"
click at [315, 470] on icon "button" at bounding box center [313, 475] width 8 height 10
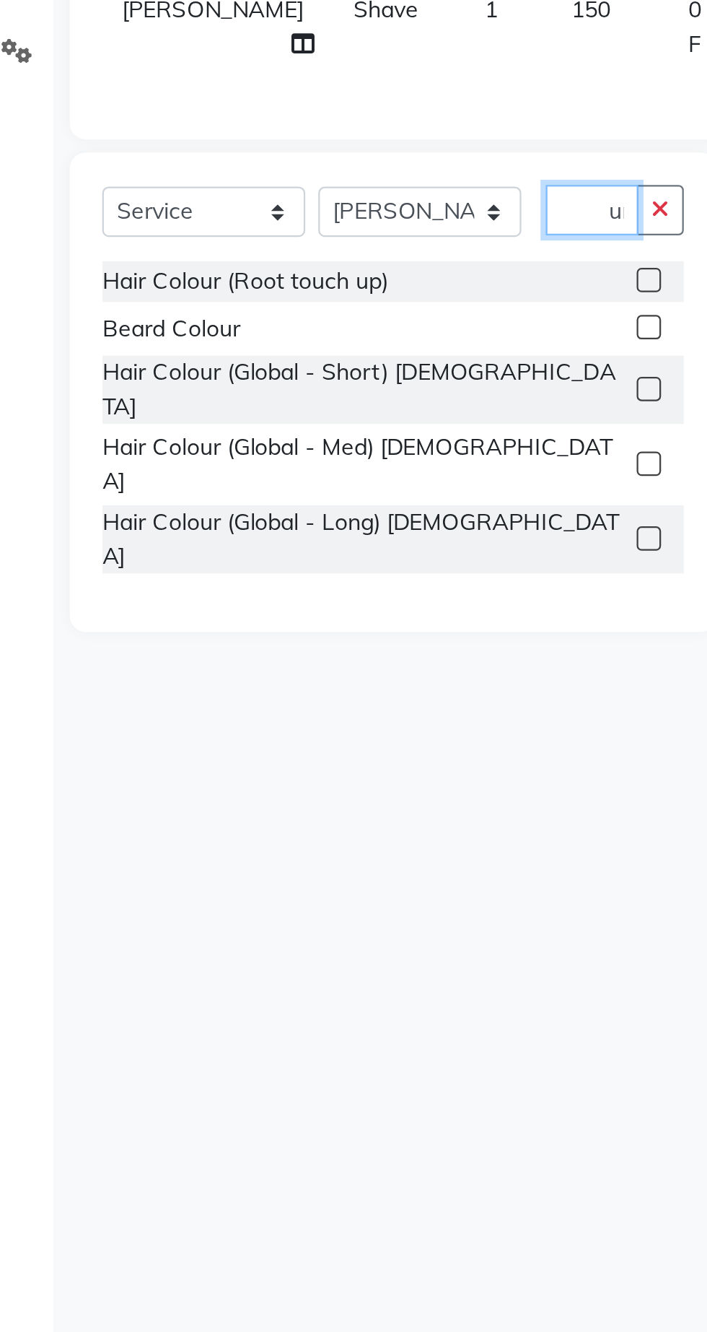
scroll to position [1, 0]
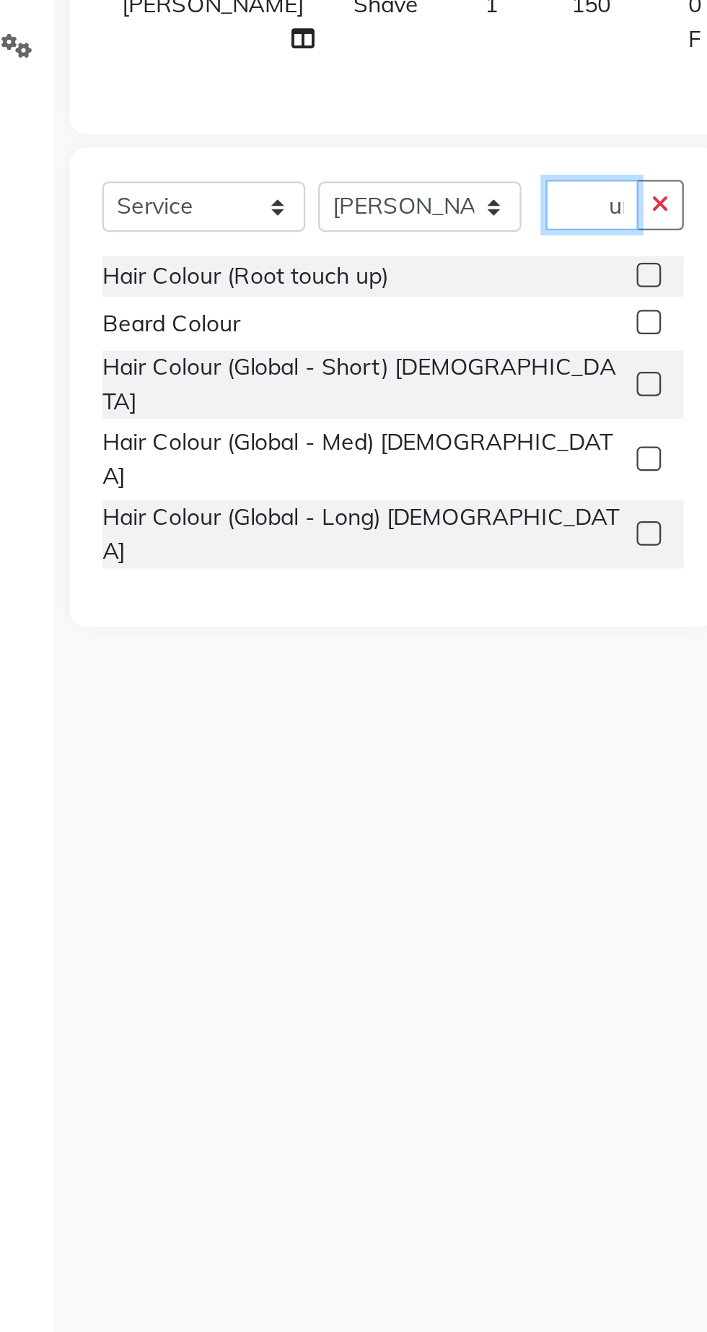
type input "Colour"
click at [306, 676] on label at bounding box center [307, 681] width 11 height 11
click at [306, 677] on input "checkbox" at bounding box center [306, 681] width 9 height 9
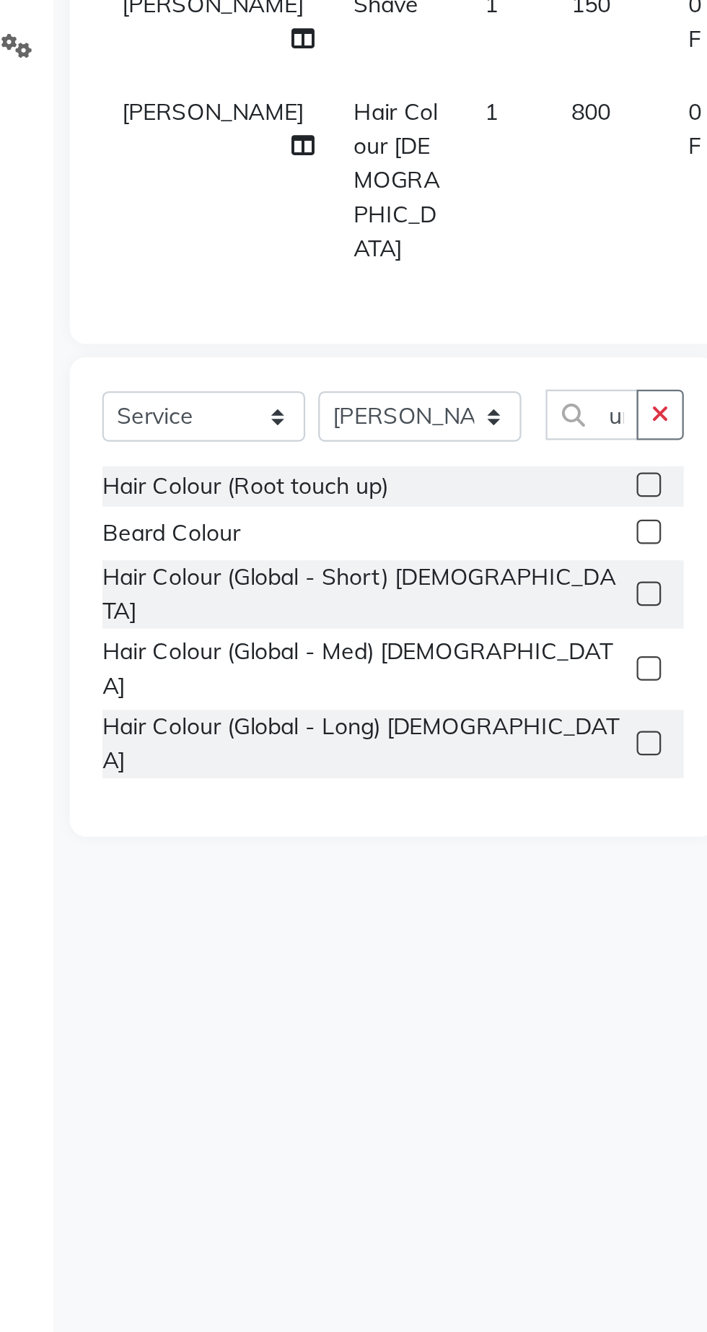
scroll to position [0, 0]
checkbox input "false"
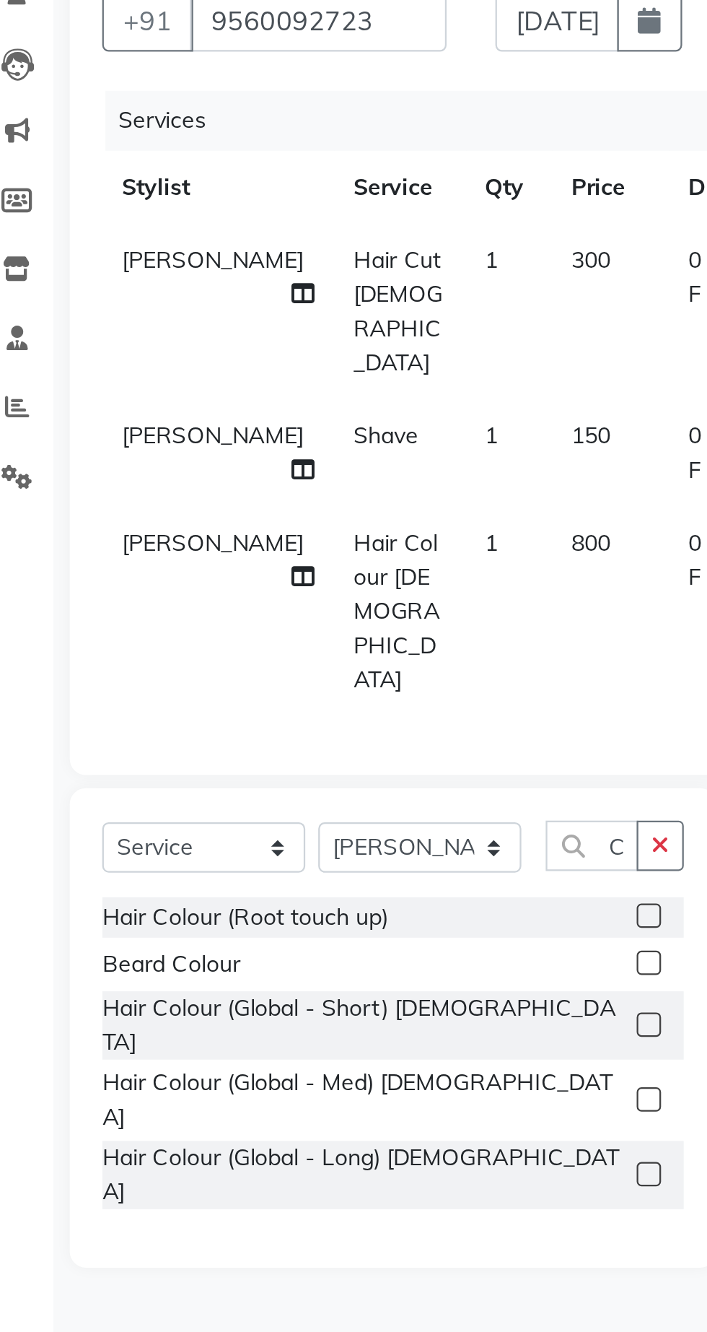
scroll to position [1, 0]
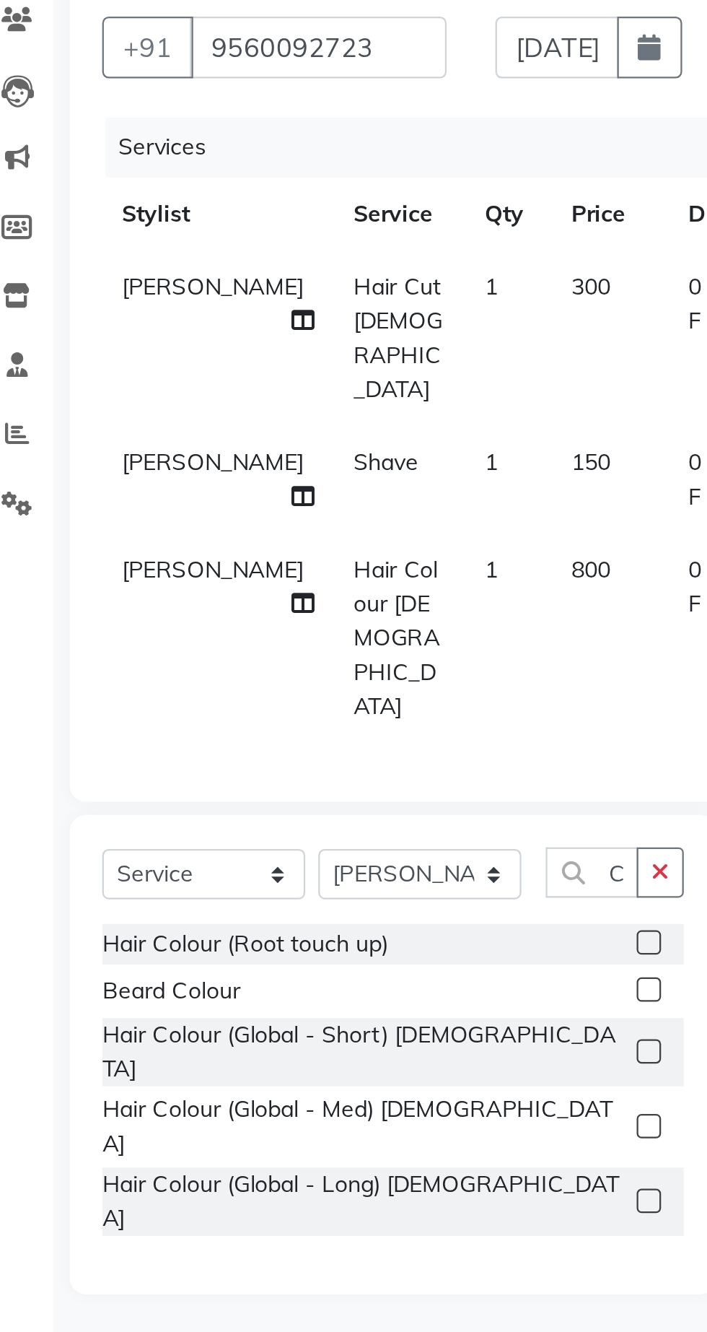
click at [274, 380] on span "150" at bounding box center [282, 386] width 17 height 13
select select "62666"
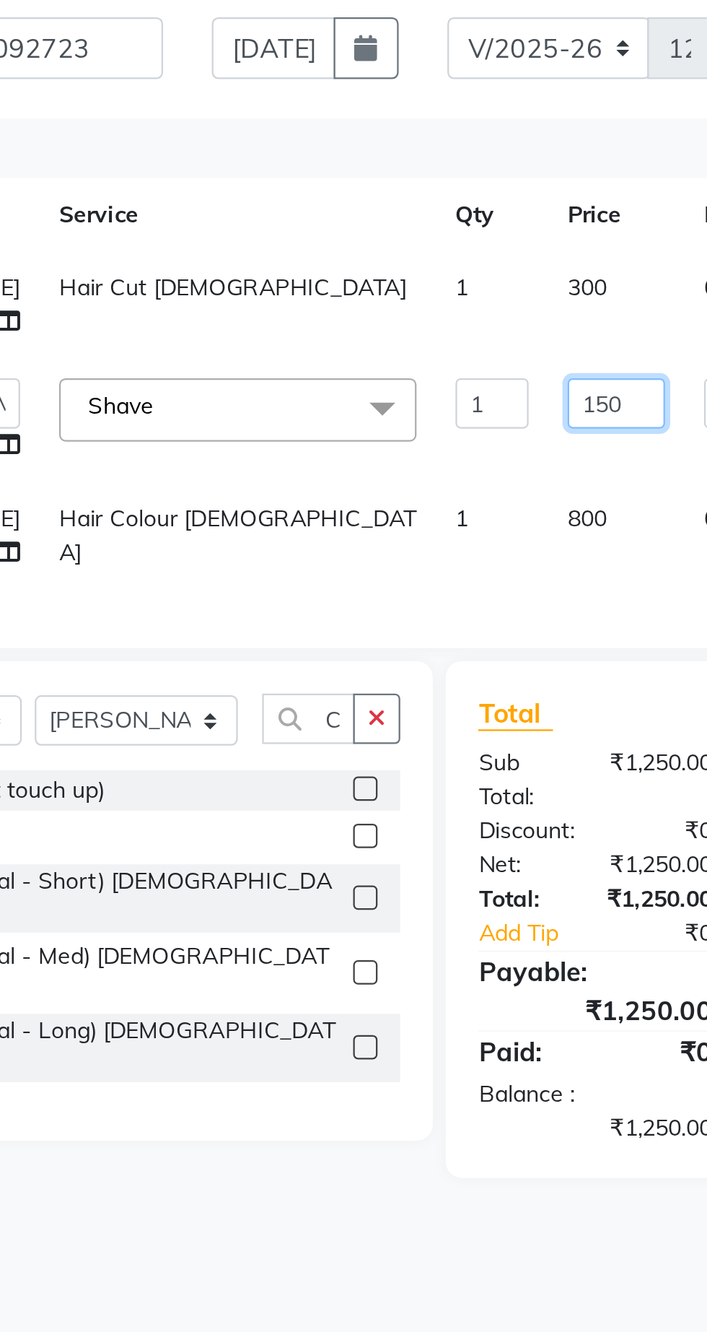
click at [398, 371] on input "150" at bounding box center [419, 360] width 43 height 22
type input "100"
click at [362, 315] on tr "[PERSON_NAME] Hair Cut [DEMOGRAPHIC_DATA] 1 300 0 F | 0 % 300" at bounding box center [368, 316] width 607 height 48
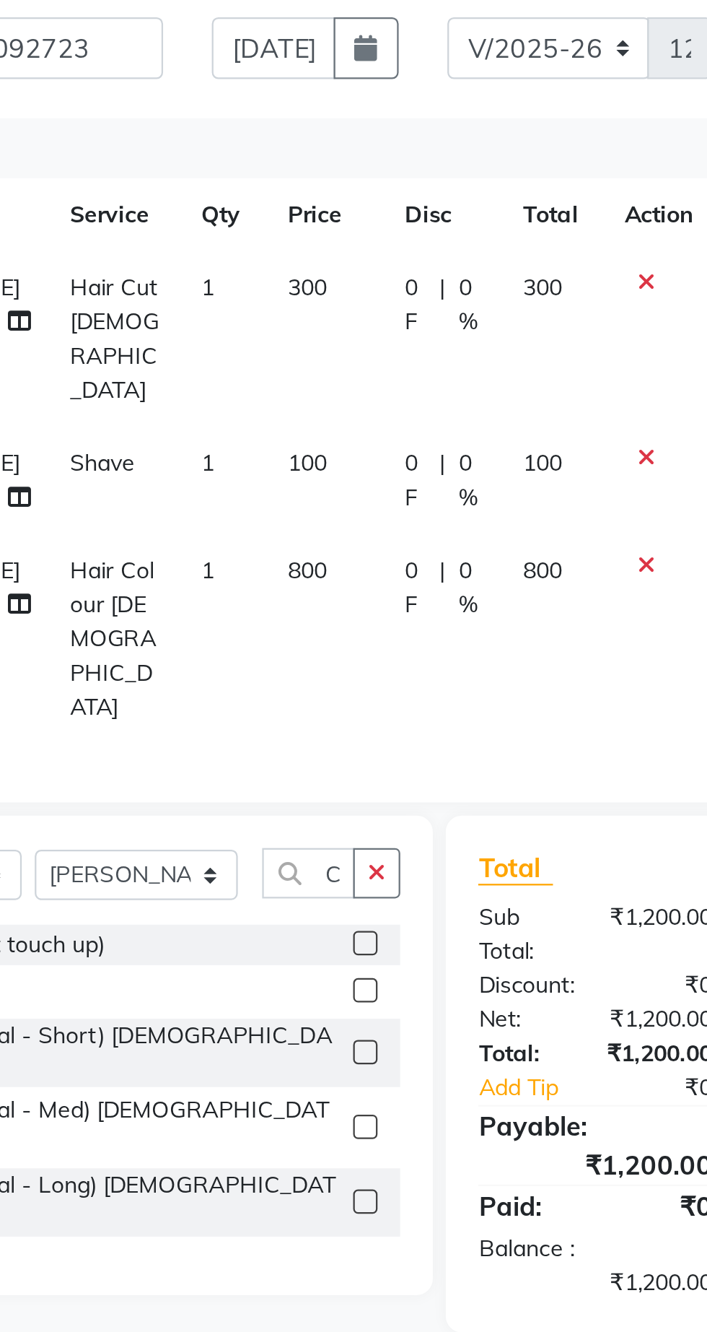
click at [274, 305] on span "300" at bounding box center [282, 308] width 17 height 13
select select "62666"
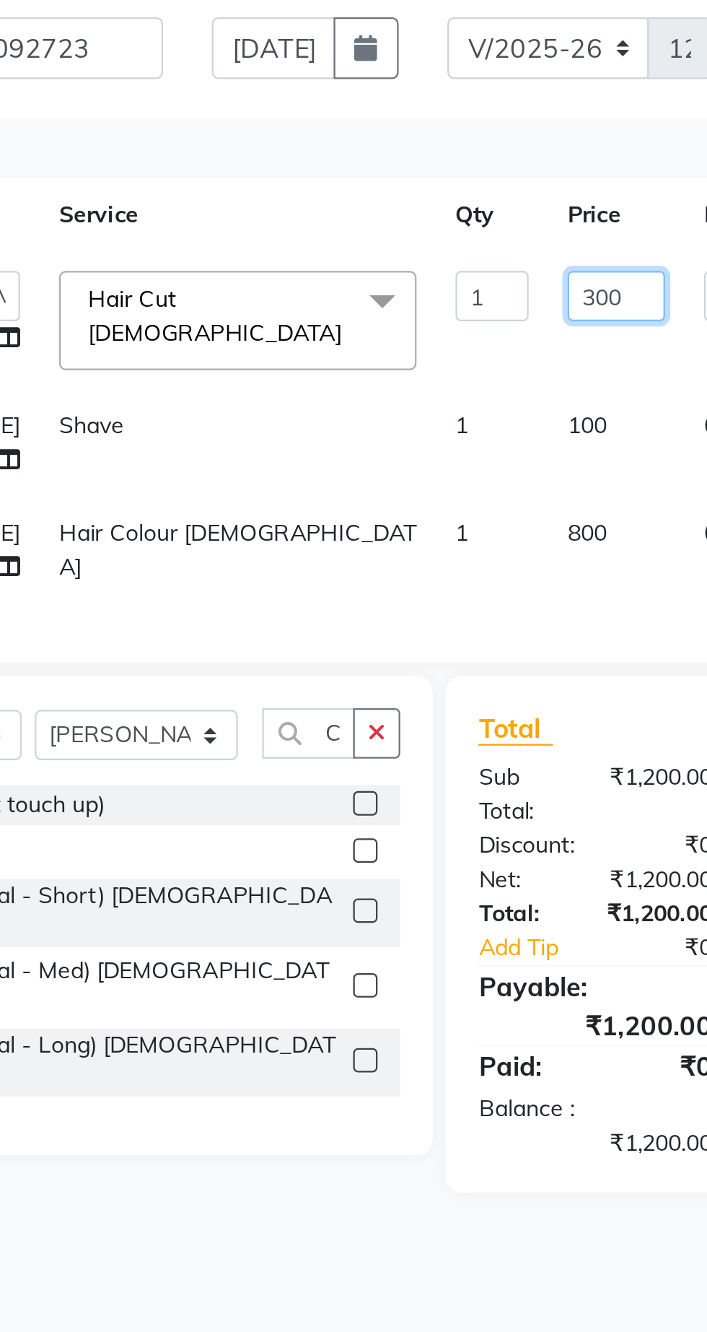
click at [398, 315] on input "300" at bounding box center [419, 312] width 43 height 22
type input "250"
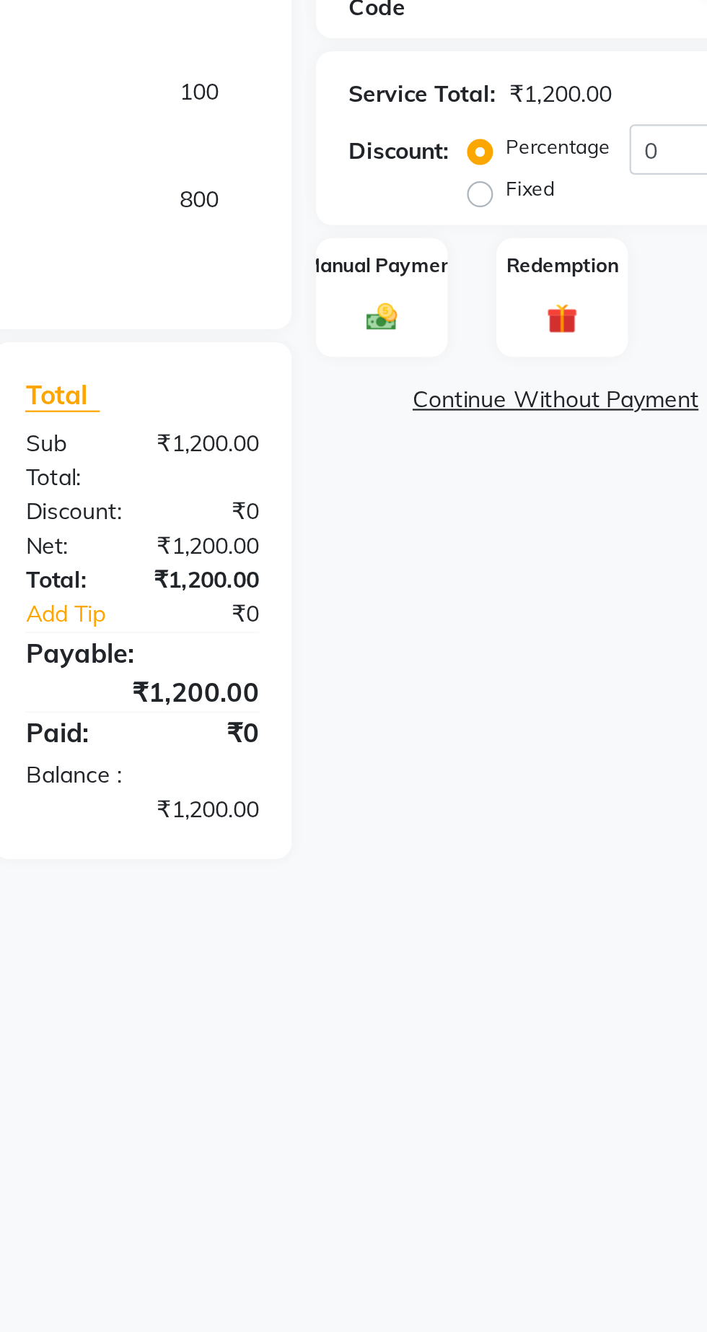
click at [350, 471] on div "Client [PHONE_NUMBER] Date [DATE] Invoice Number V/2025 V/[PHONE_NUMBER] Servic…" at bounding box center [264, 436] width 448 height 548
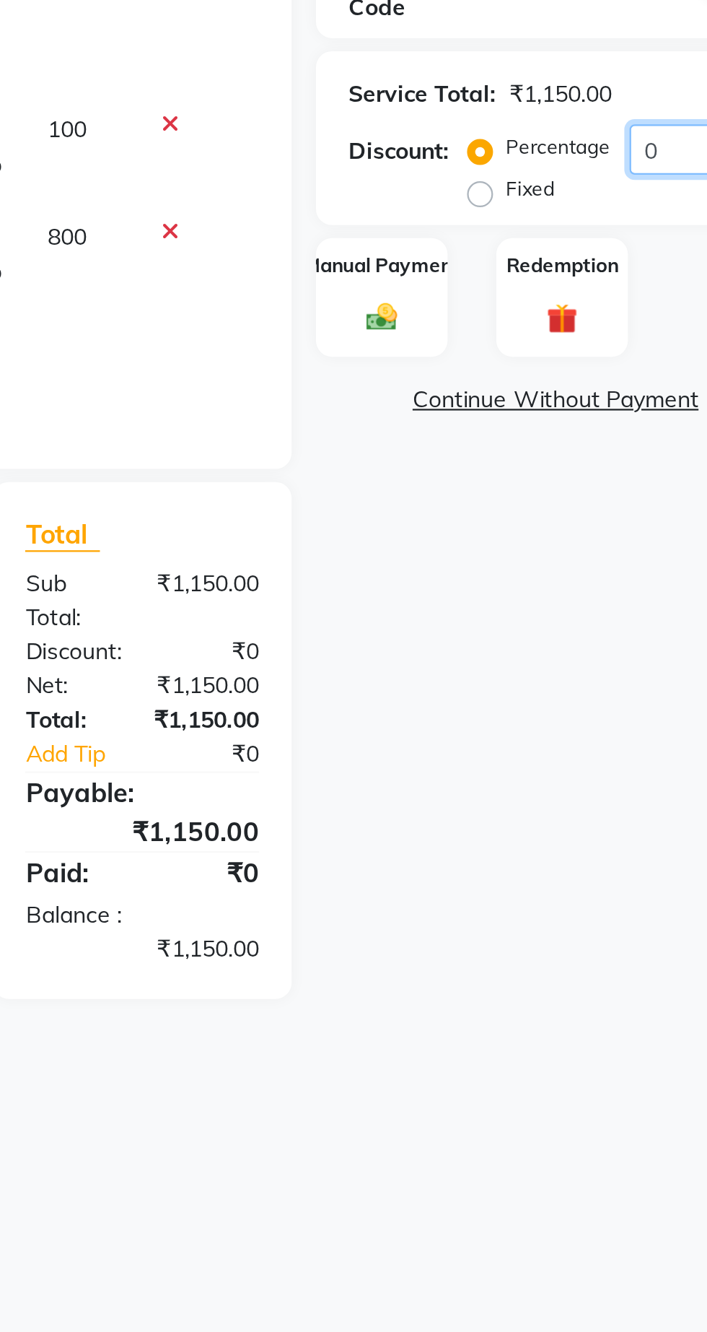
click at [632, 398] on input "0" at bounding box center [656, 395] width 59 height 22
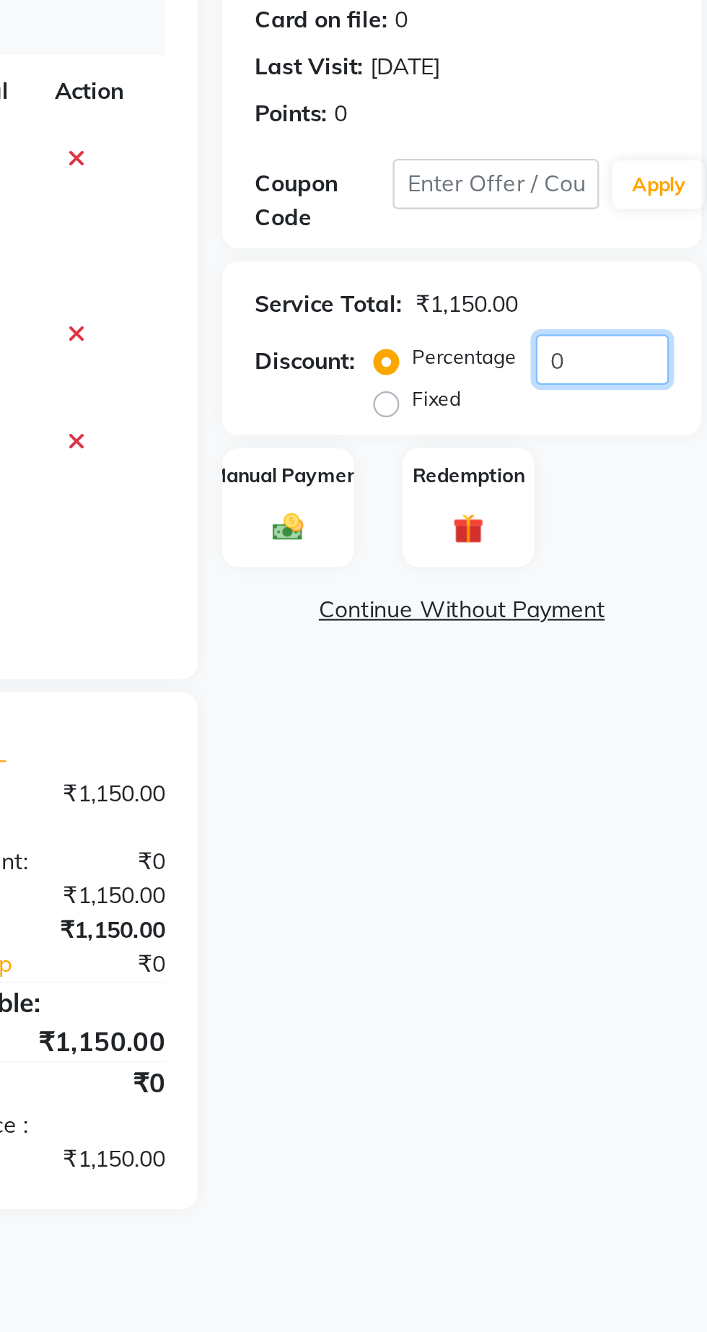
scroll to position [1, 0]
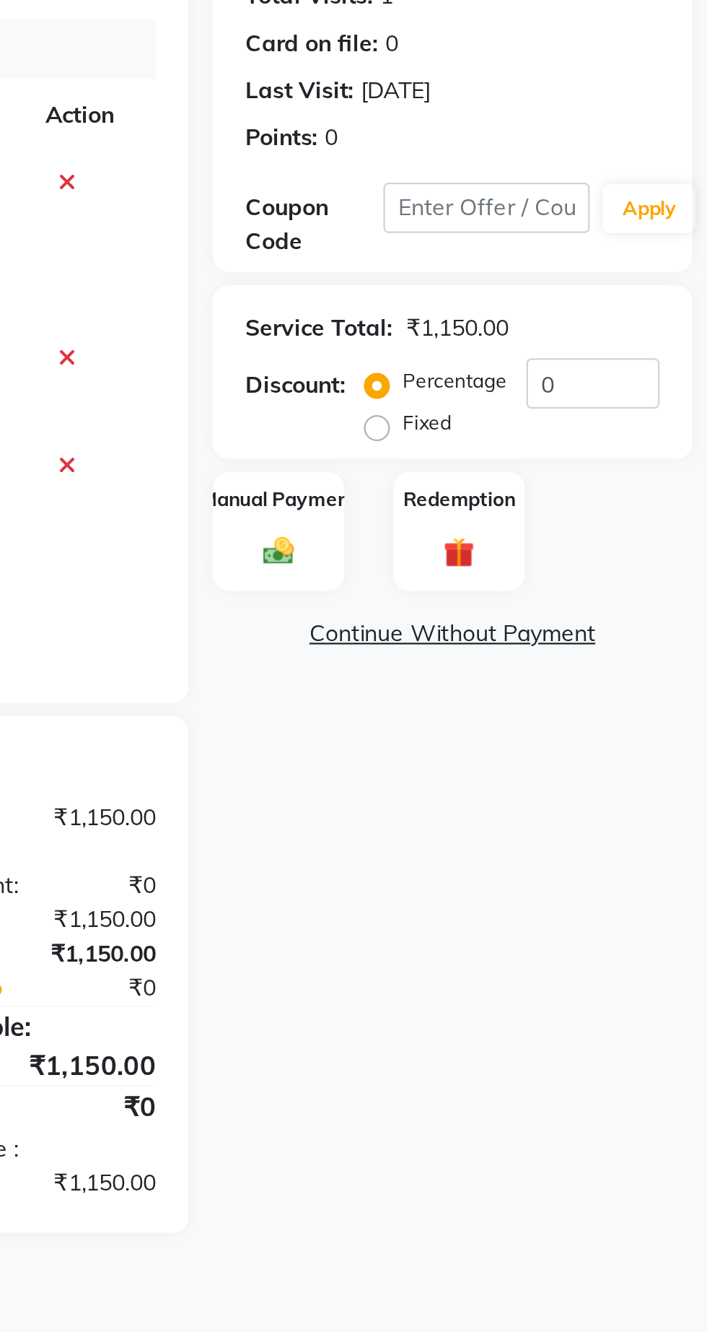
click at [392, 378] on td "100" at bounding box center [381, 394] width 45 height 48
select select "62666"
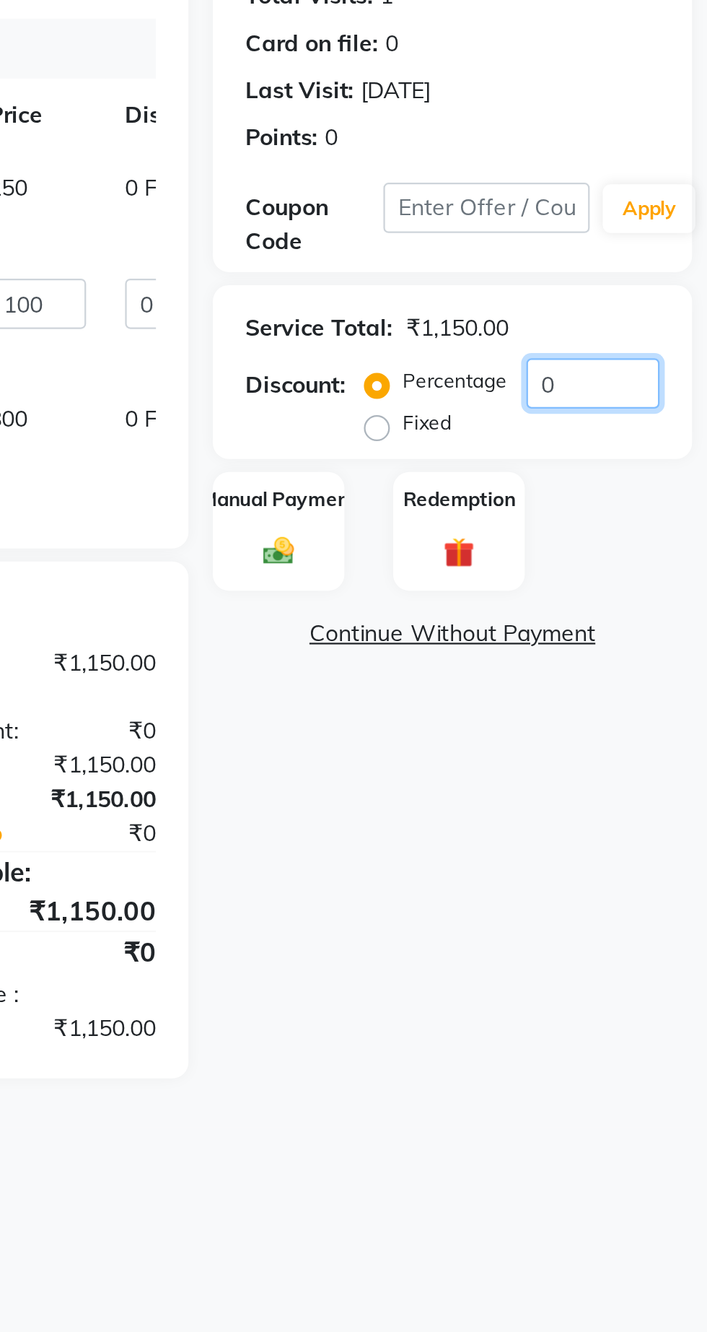
click at [634, 399] on input "0" at bounding box center [656, 395] width 59 height 22
type input "10"
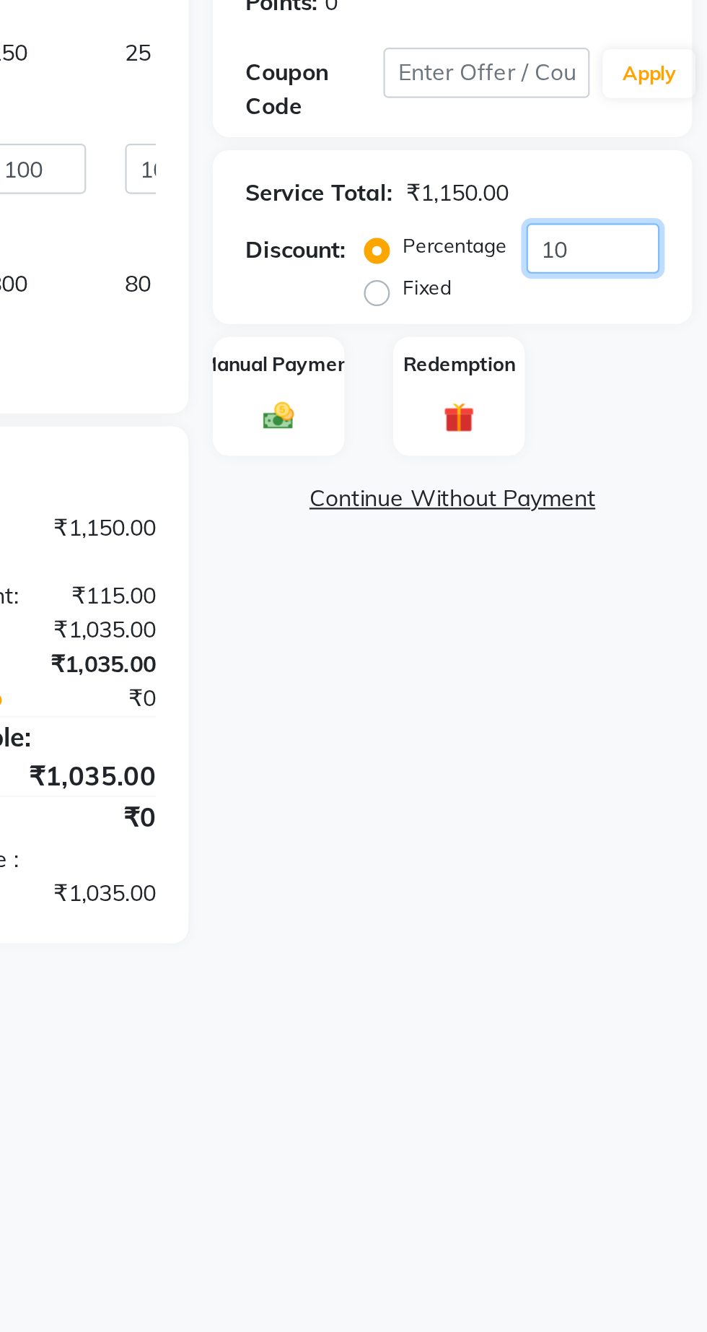
type input "10"
click at [502, 475] on div "Manual Payment" at bounding box center [516, 461] width 58 height 53
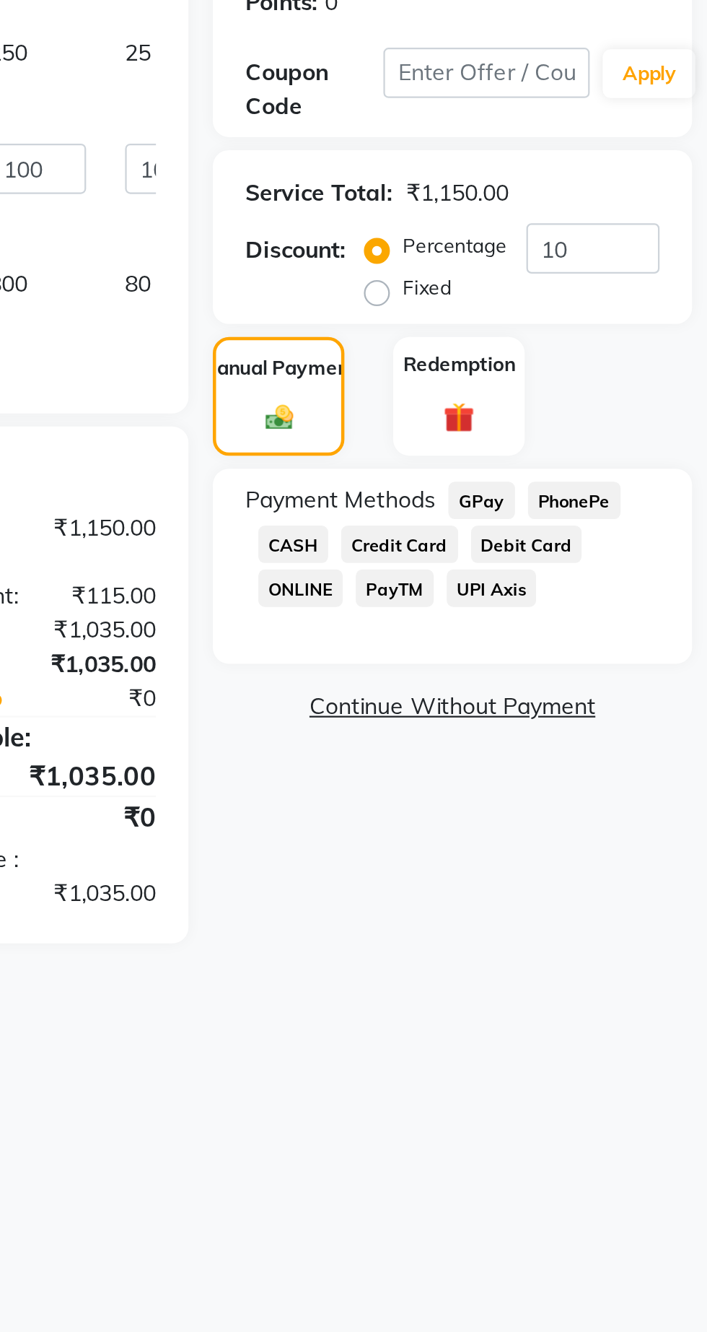
scroll to position [0, 0]
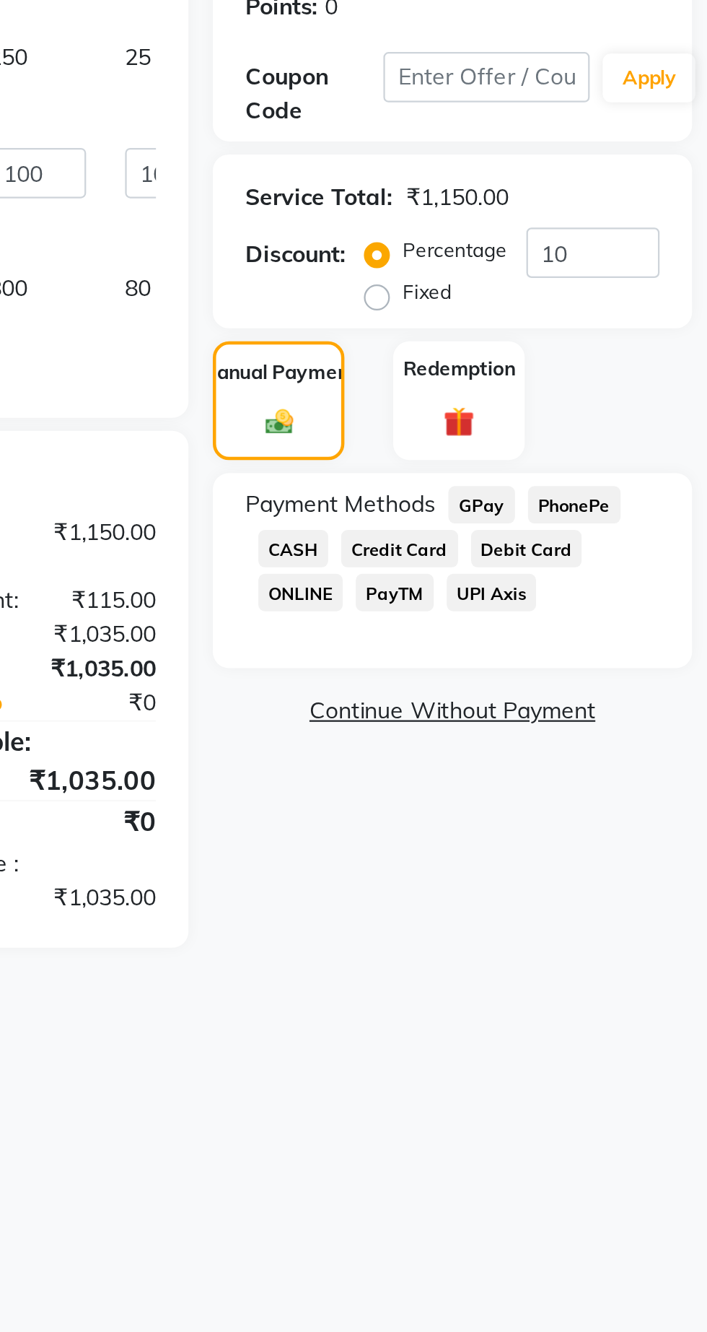
click at [608, 510] on span "GPay" at bounding box center [607, 508] width 30 height 17
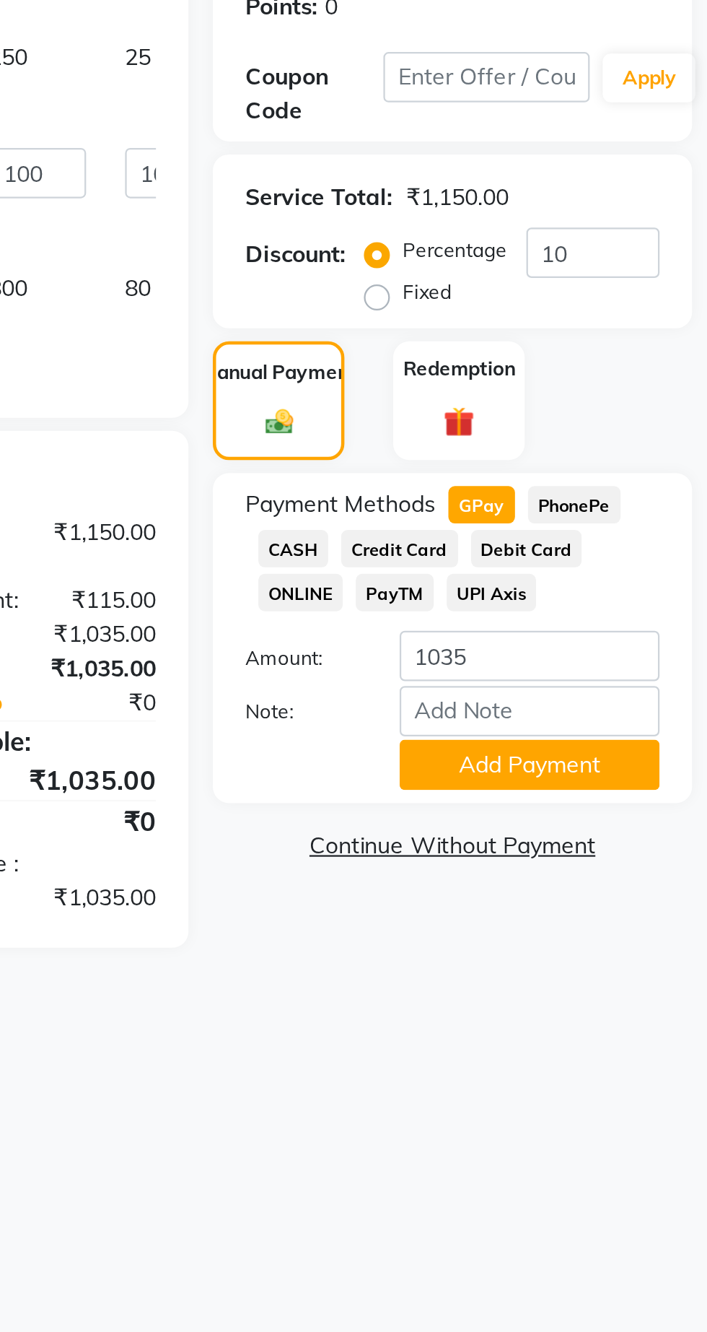
click at [662, 622] on button "Add Payment" at bounding box center [627, 623] width 115 height 22
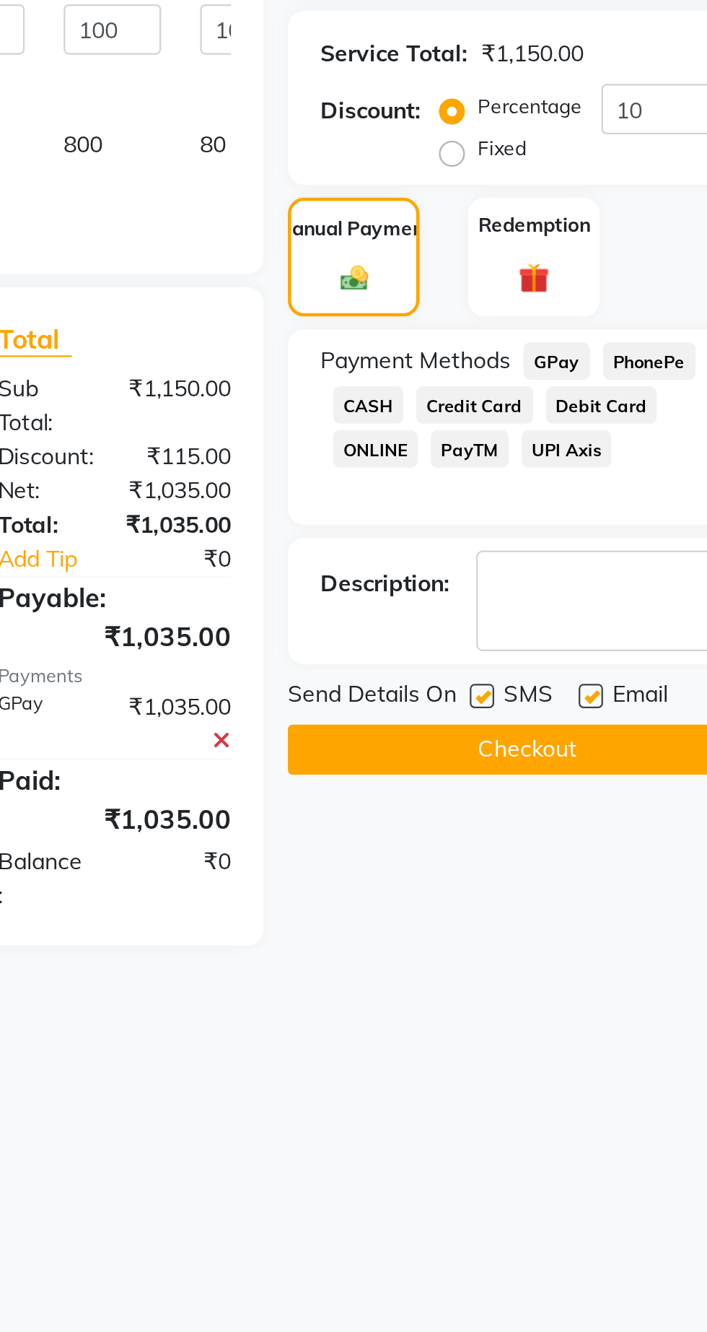
click at [611, 684] on button "Checkout" at bounding box center [593, 680] width 213 height 22
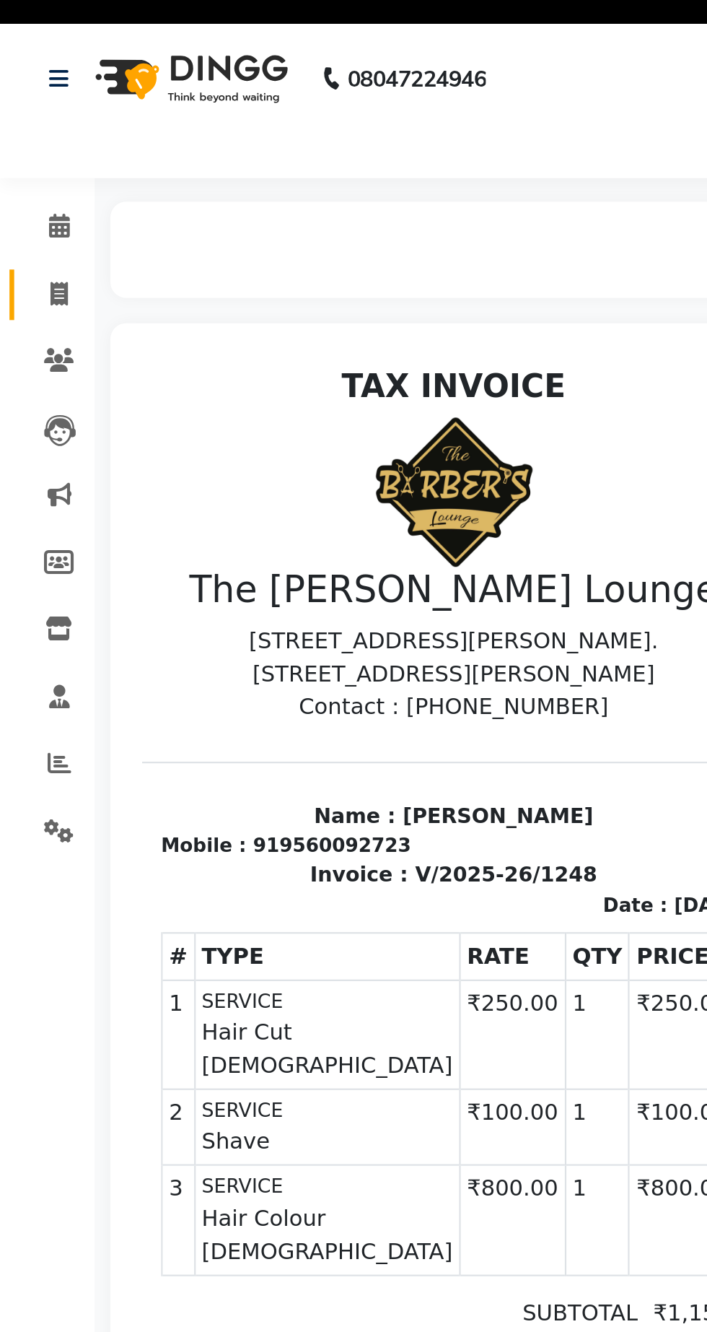
click at [35, 169] on link "Invoice" at bounding box center [21, 161] width 35 height 24
select select "service"
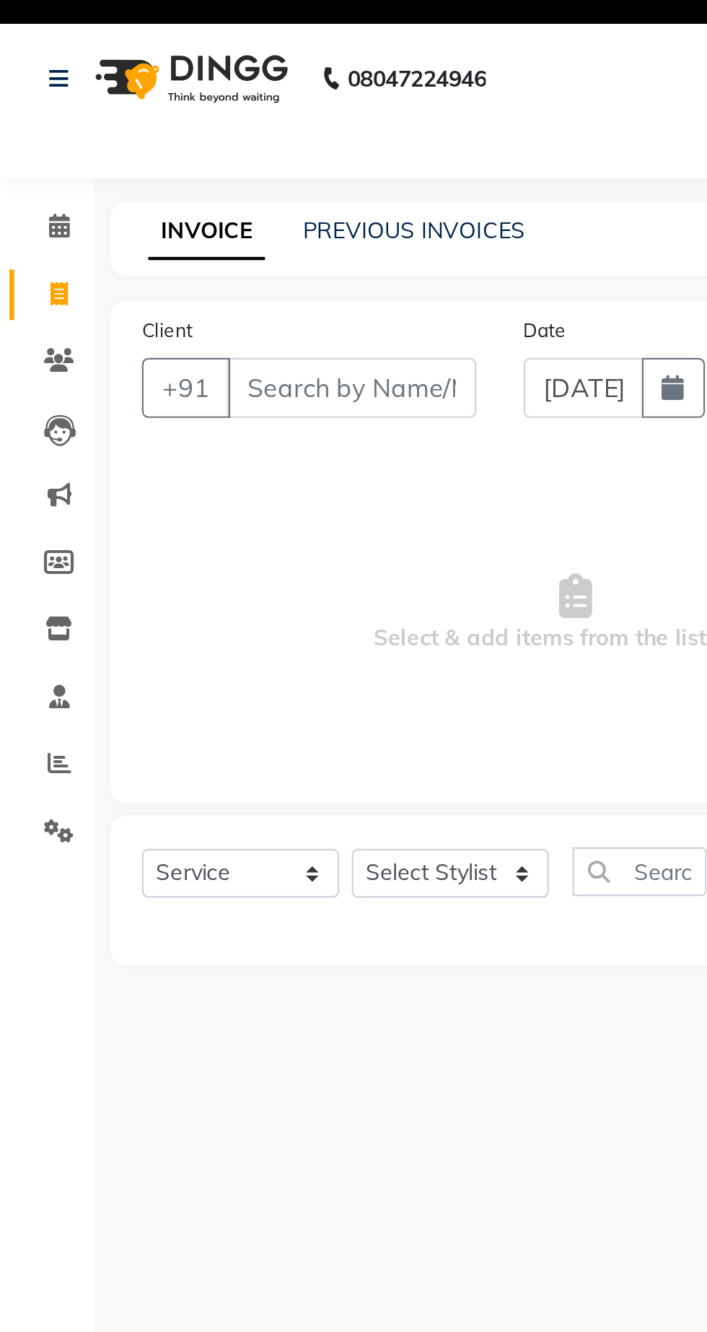
select select "7307"
type input "1249"
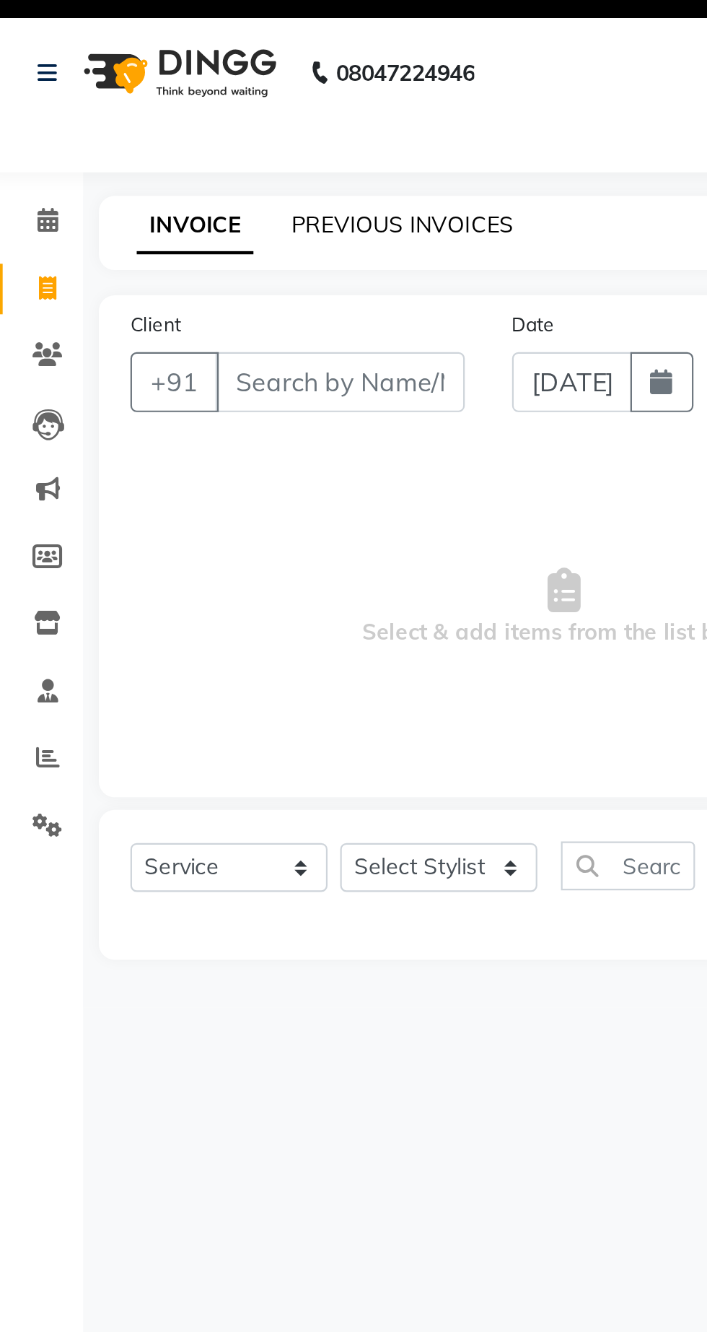
click at [177, 136] on link "PREVIOUS INVOICES" at bounding box center [190, 130] width 102 height 13
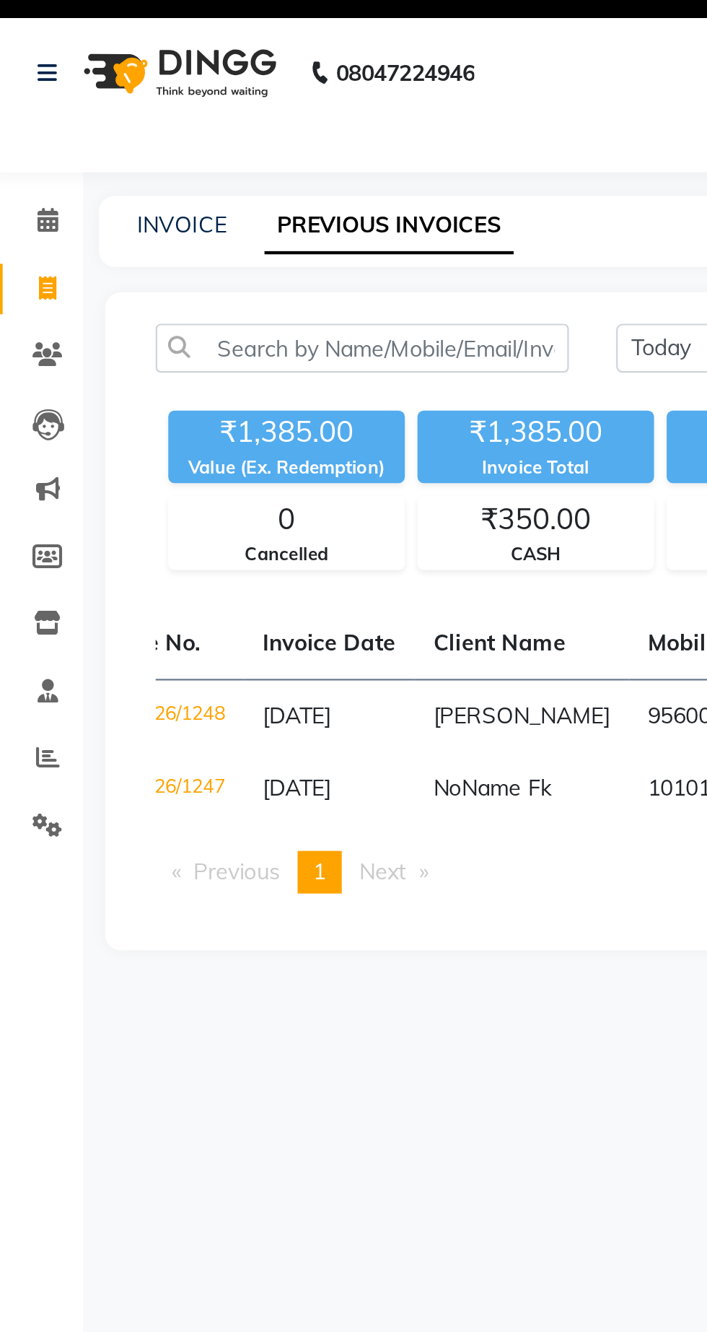
scroll to position [0, 42]
